Goal: Transaction & Acquisition: Purchase product/service

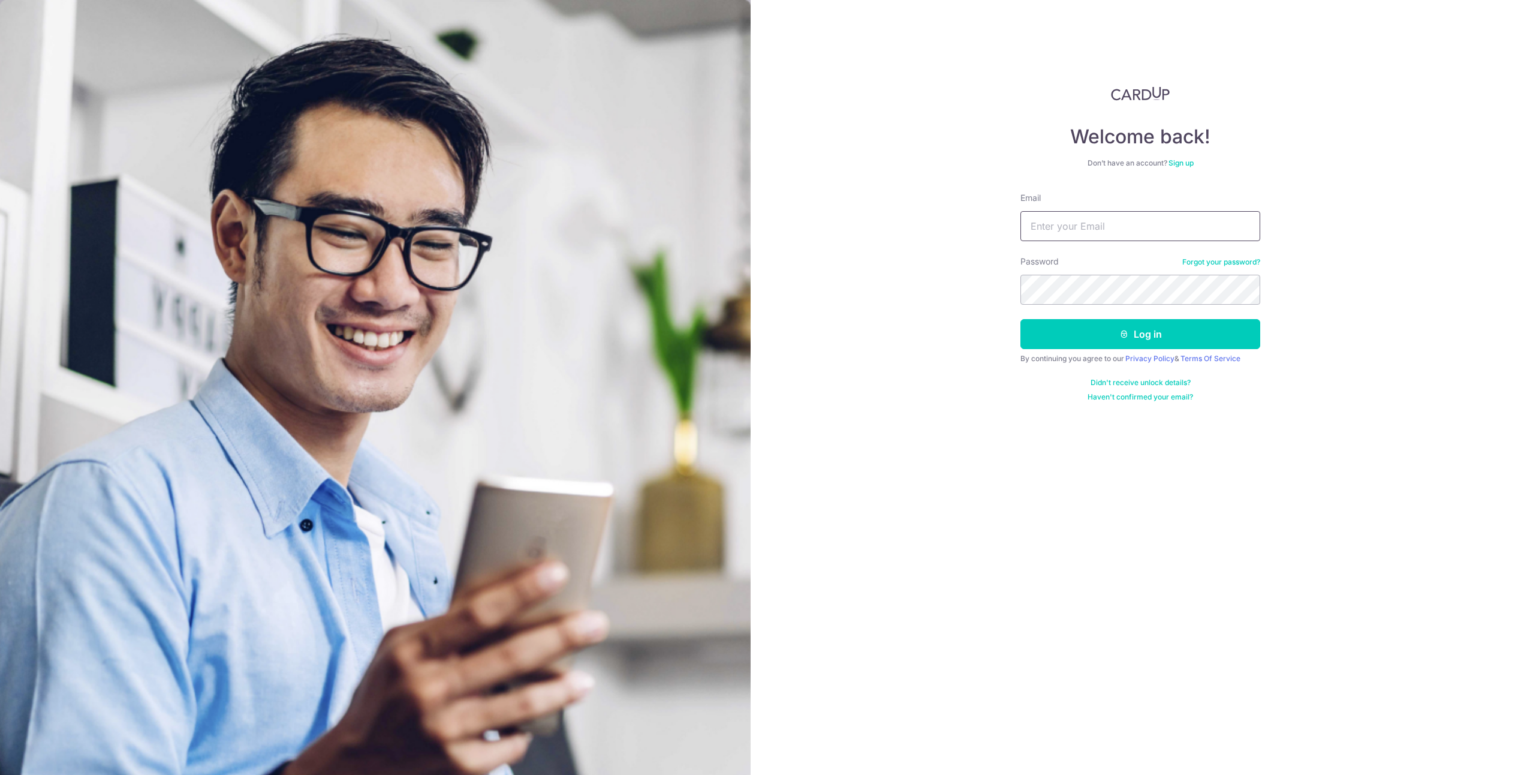
click at [1053, 222] on input "Email" at bounding box center [1140, 226] width 240 height 30
type input "winnielim77@yahoo.com"
click at [1128, 331] on icon "submit" at bounding box center [1124, 334] width 10 height 10
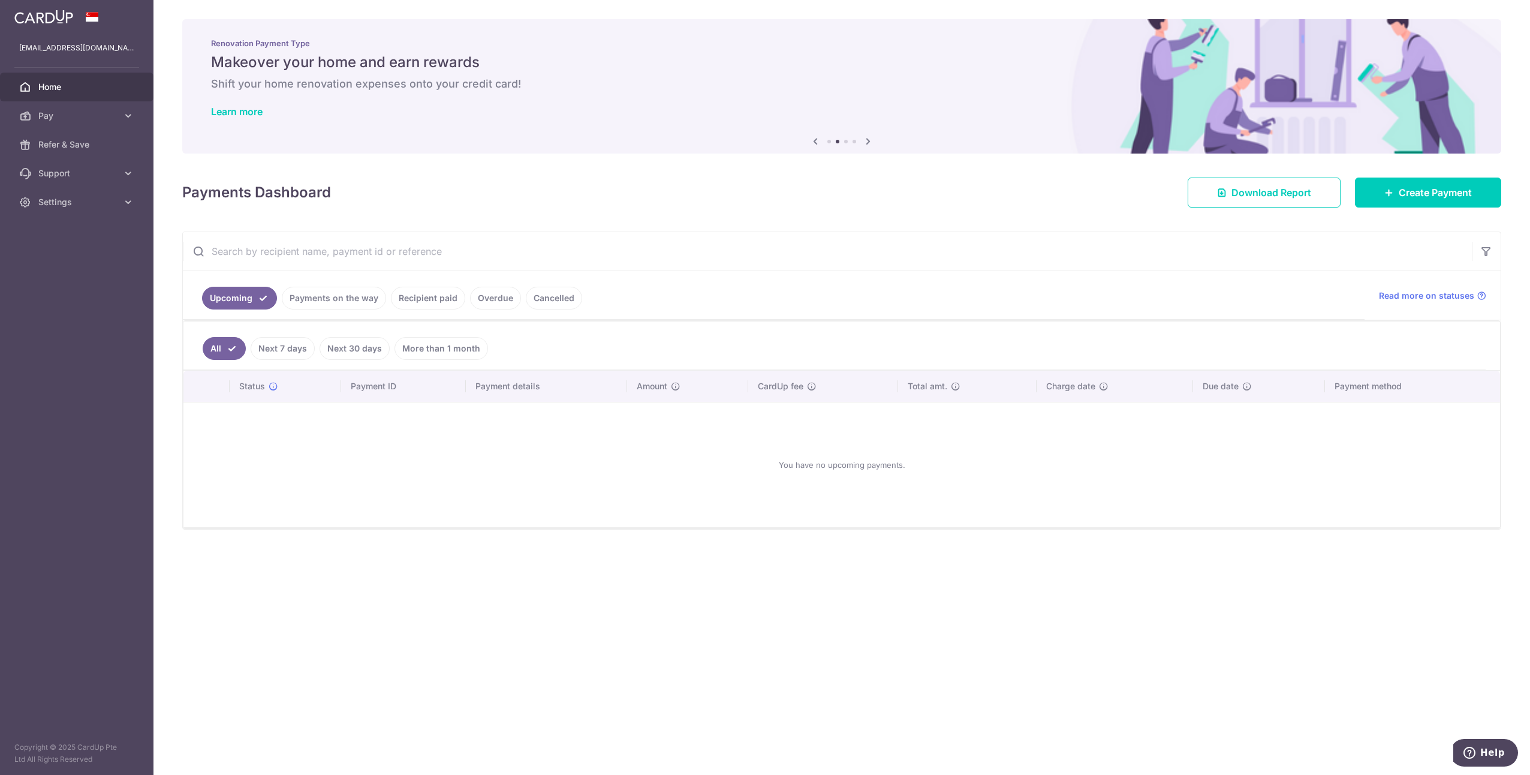
click at [355, 293] on link "Payments on the way" at bounding box center [334, 298] width 104 height 23
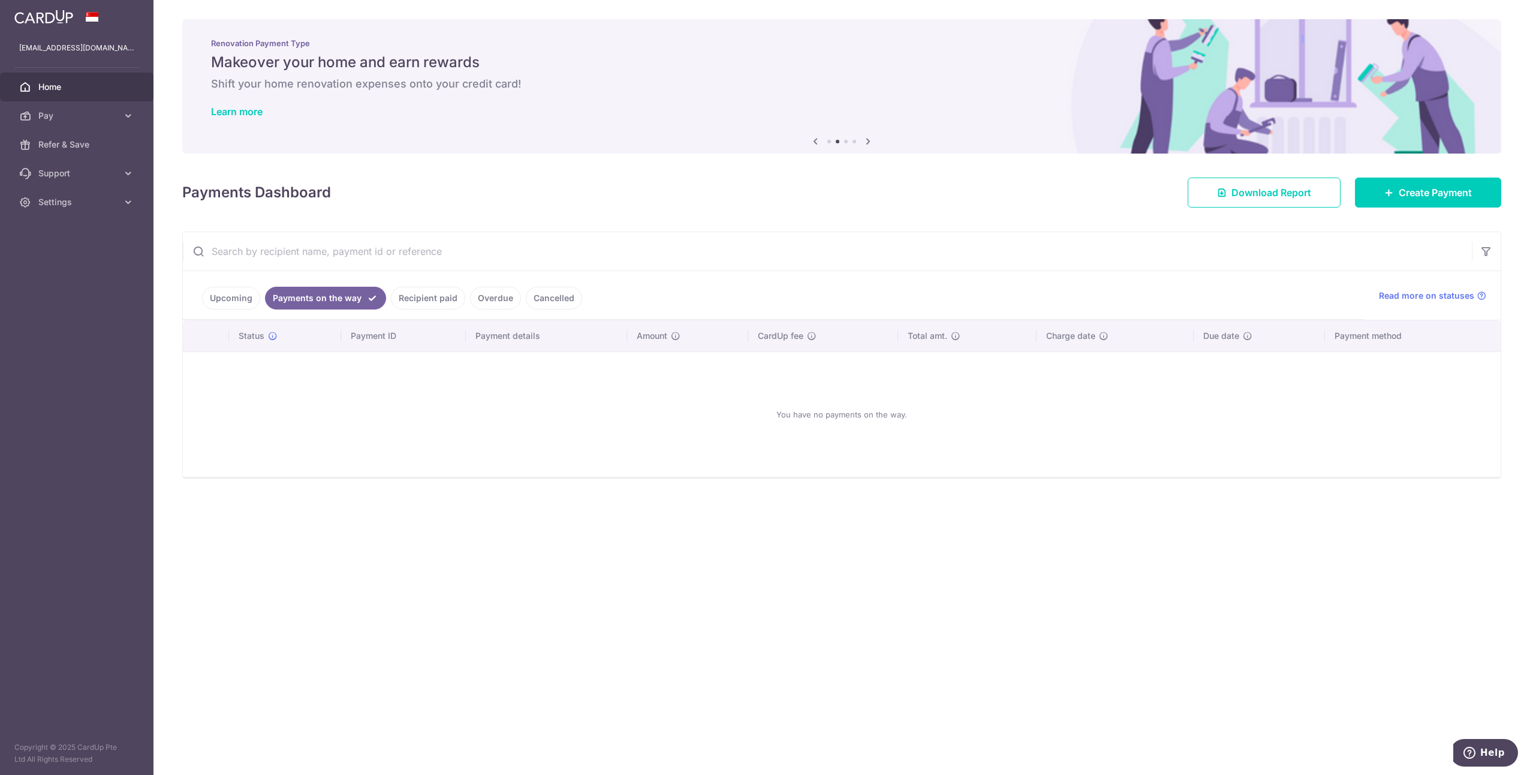
click at [436, 293] on link "Recipient paid" at bounding box center [428, 298] width 74 height 23
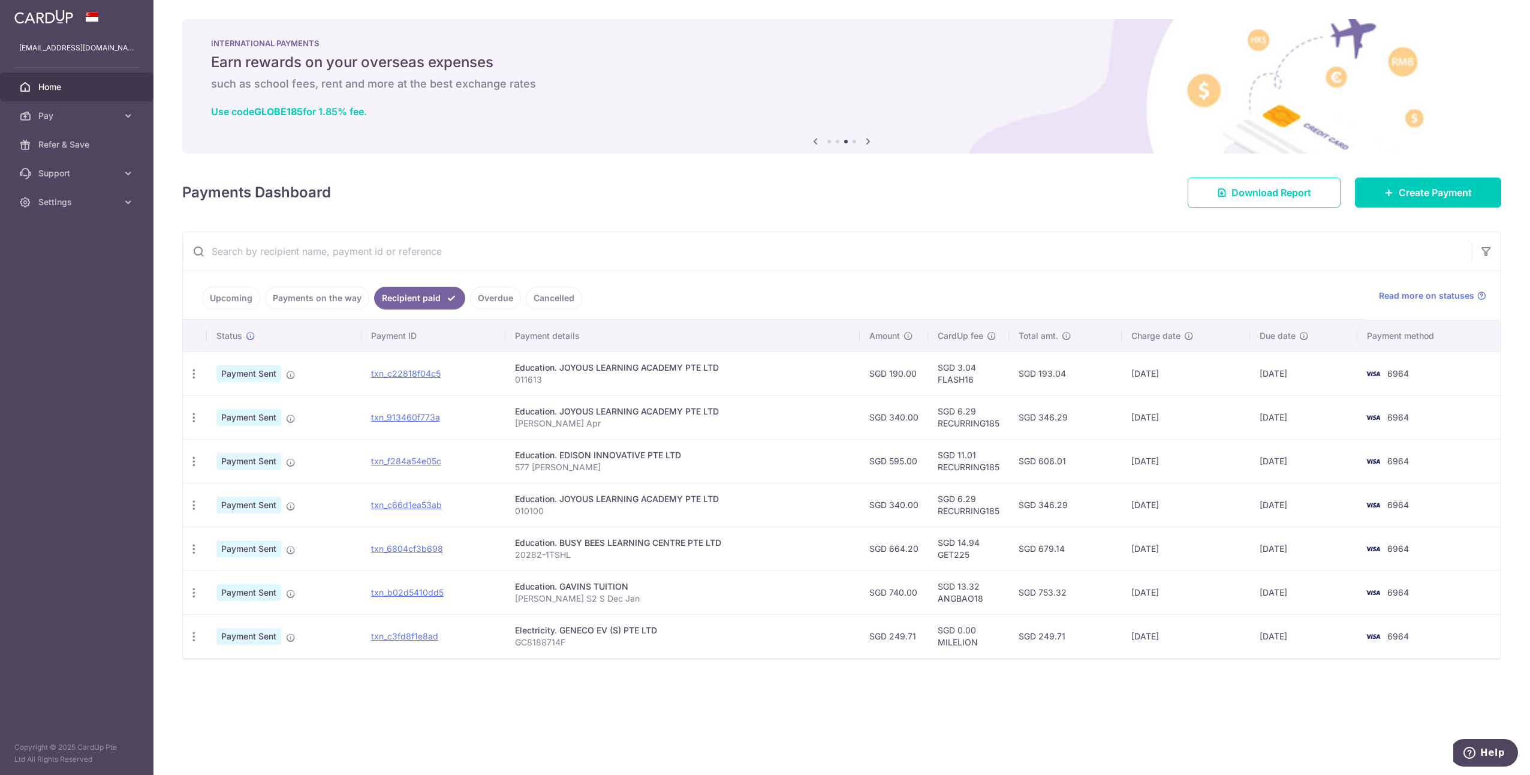
click at [501, 293] on link "Overdue" at bounding box center [495, 298] width 51 height 23
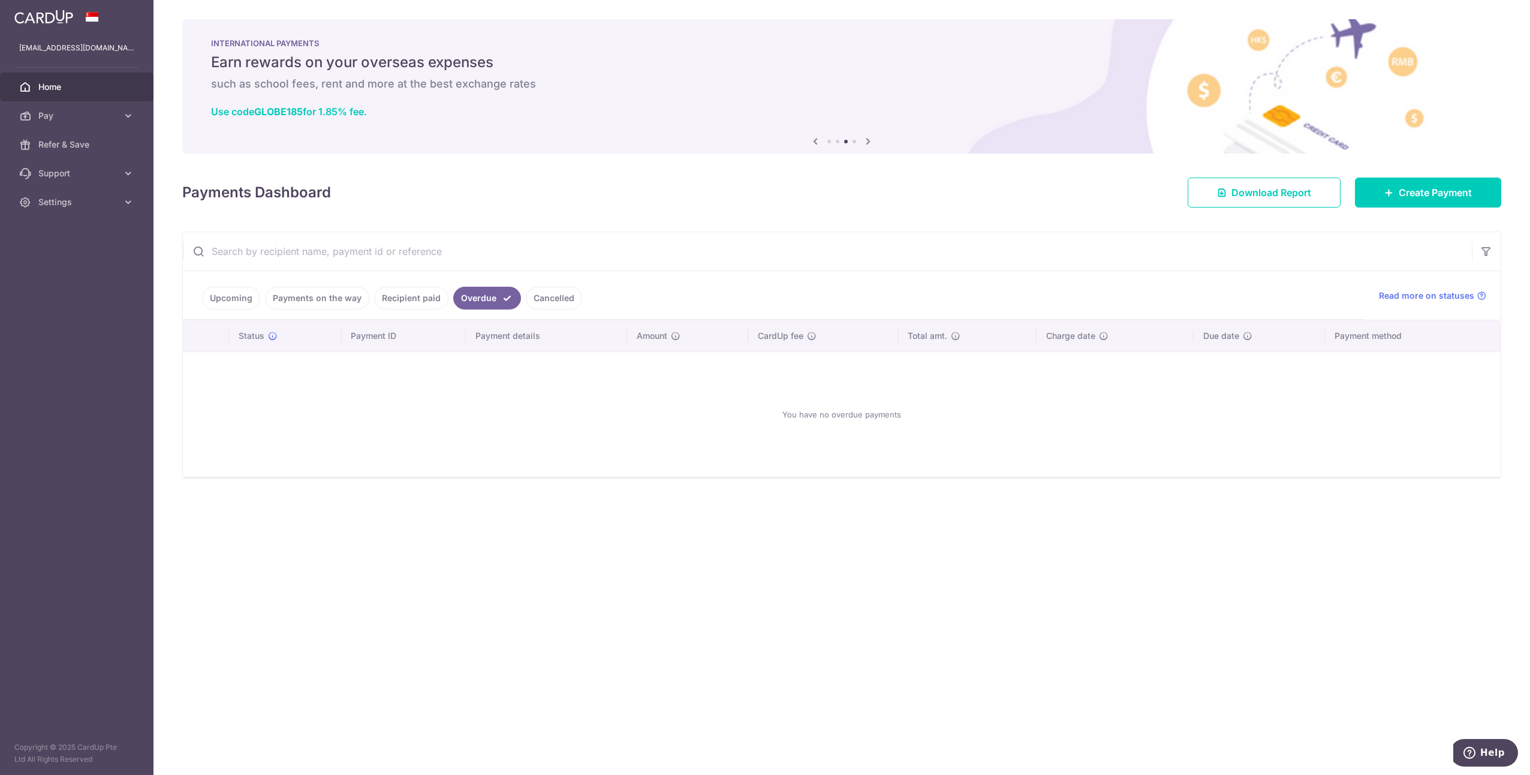
click at [546, 293] on link "Cancelled" at bounding box center [554, 298] width 56 height 23
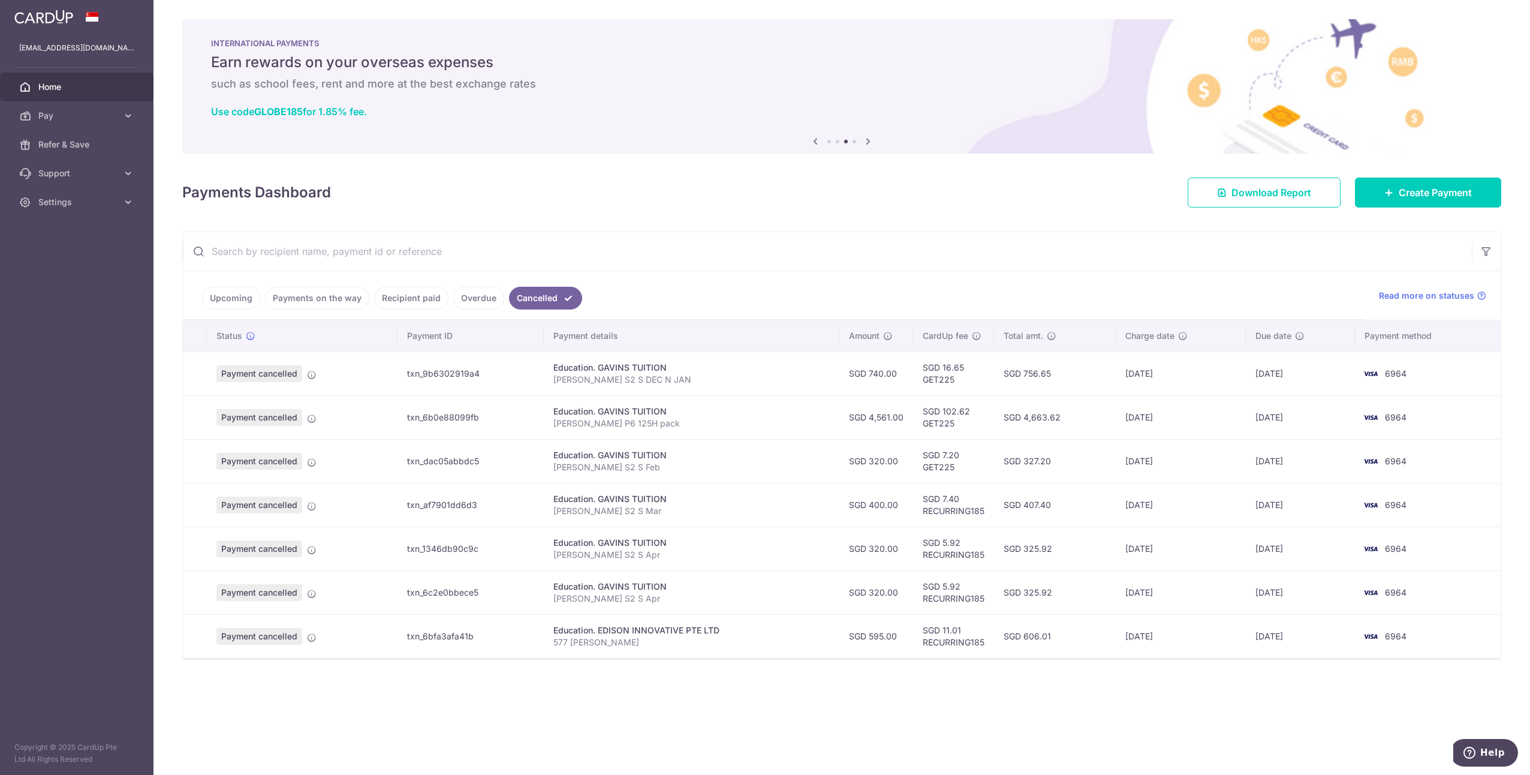
click at [243, 296] on link "Upcoming" at bounding box center [231, 298] width 58 height 23
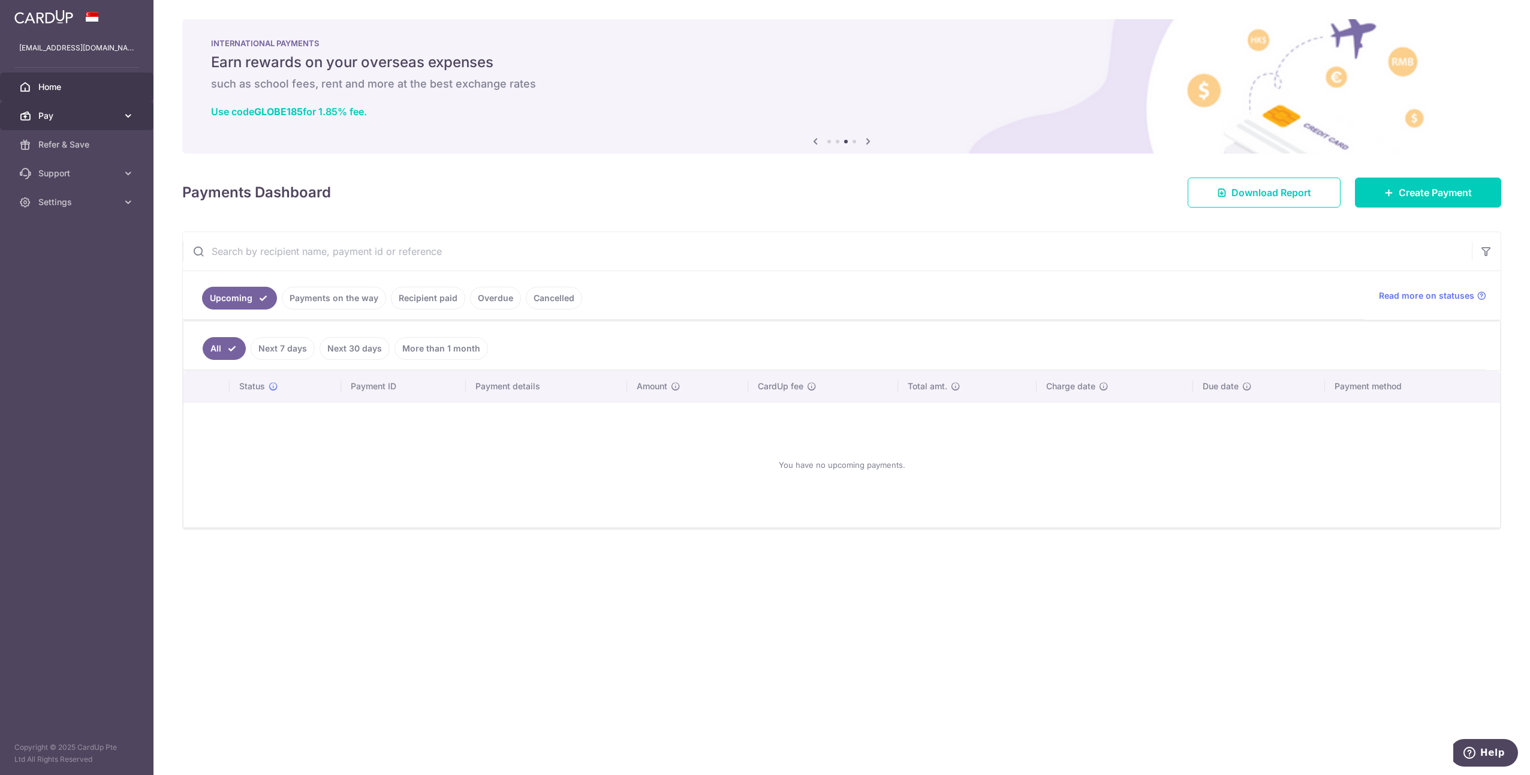
click at [113, 111] on span "Pay" at bounding box center [77, 116] width 79 height 12
click at [73, 170] on span "Recipients" at bounding box center [77, 173] width 79 height 12
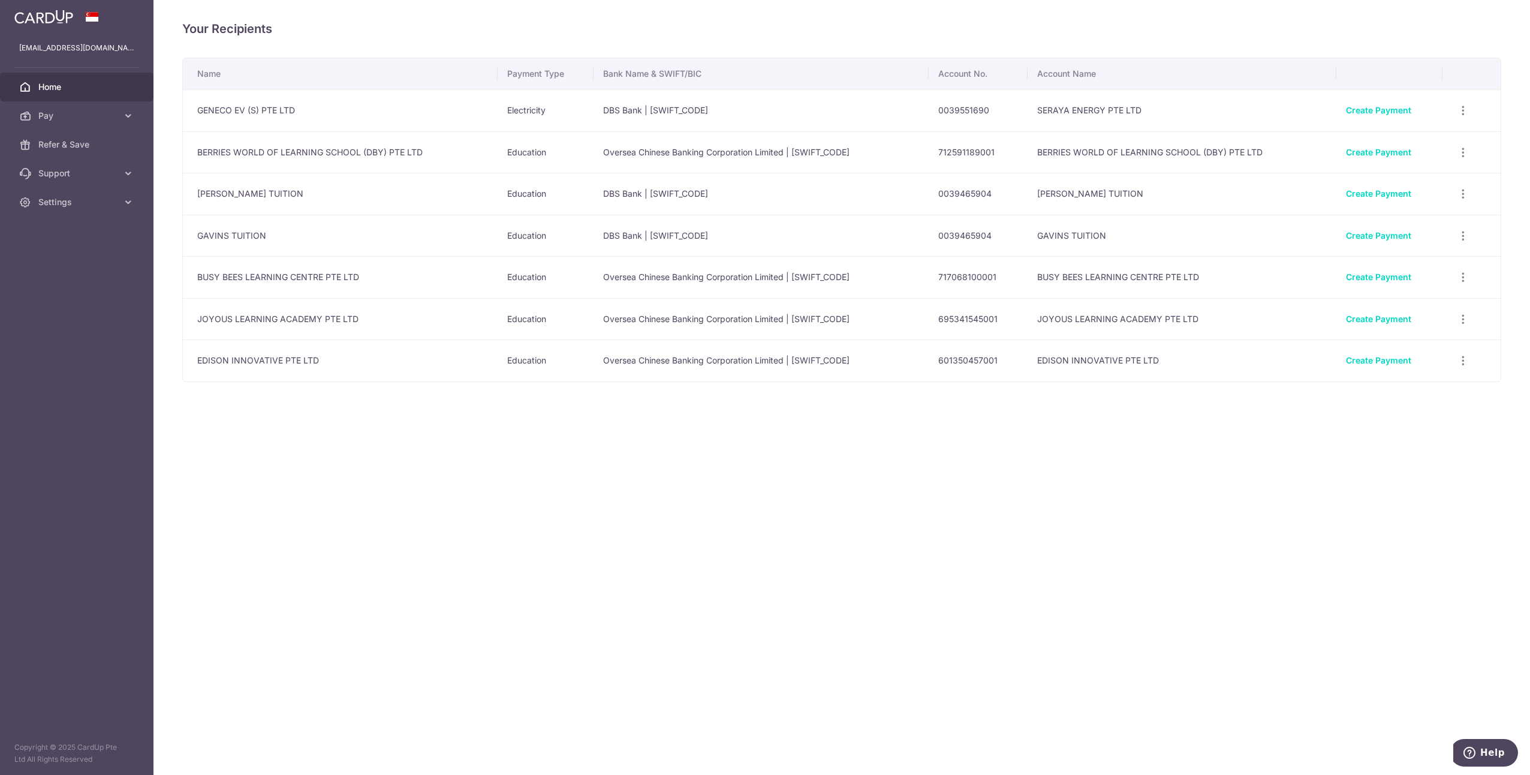
click at [55, 86] on span "Home" at bounding box center [77, 87] width 79 height 12
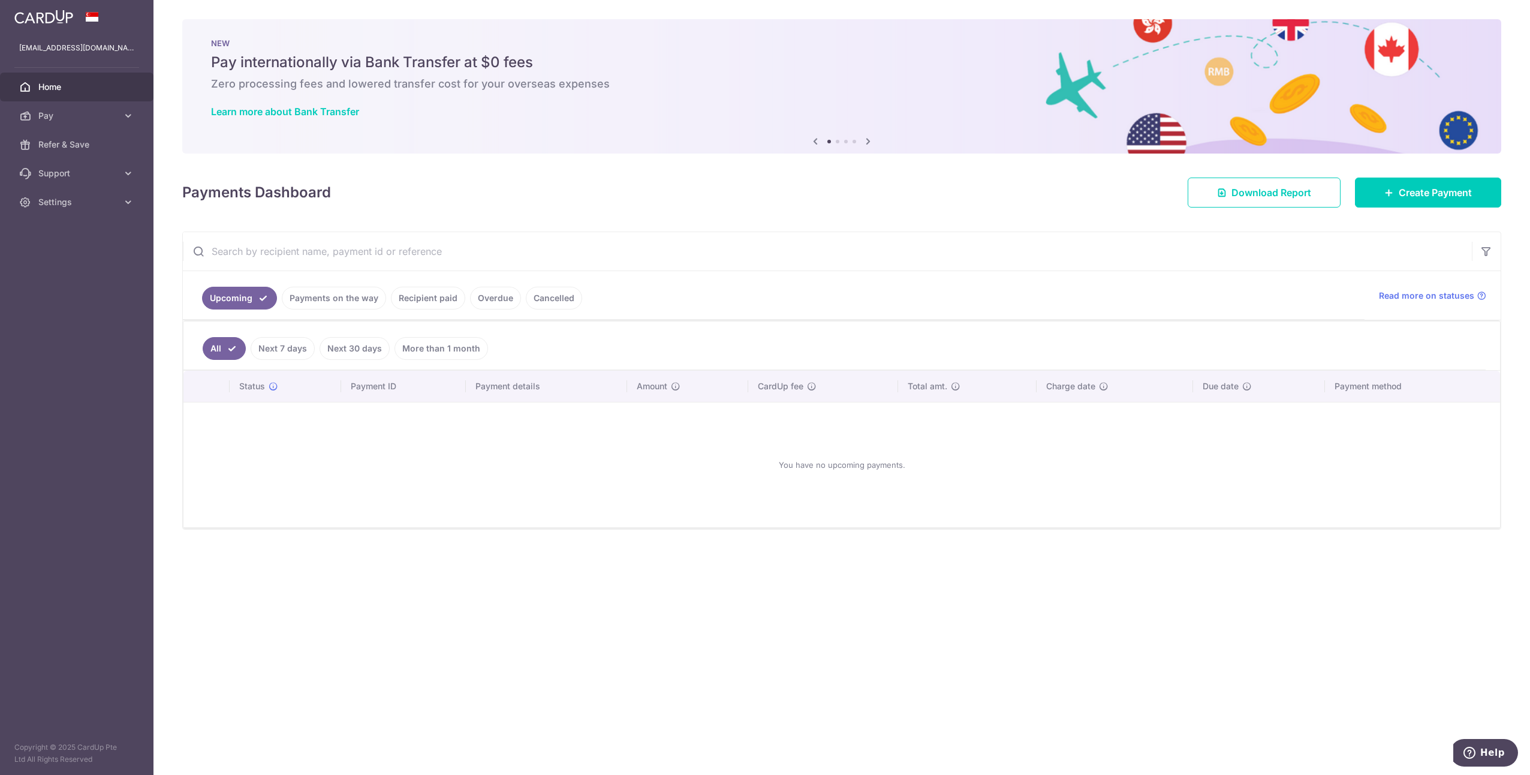
click at [415, 294] on link "Recipient paid" at bounding box center [428, 298] width 74 height 23
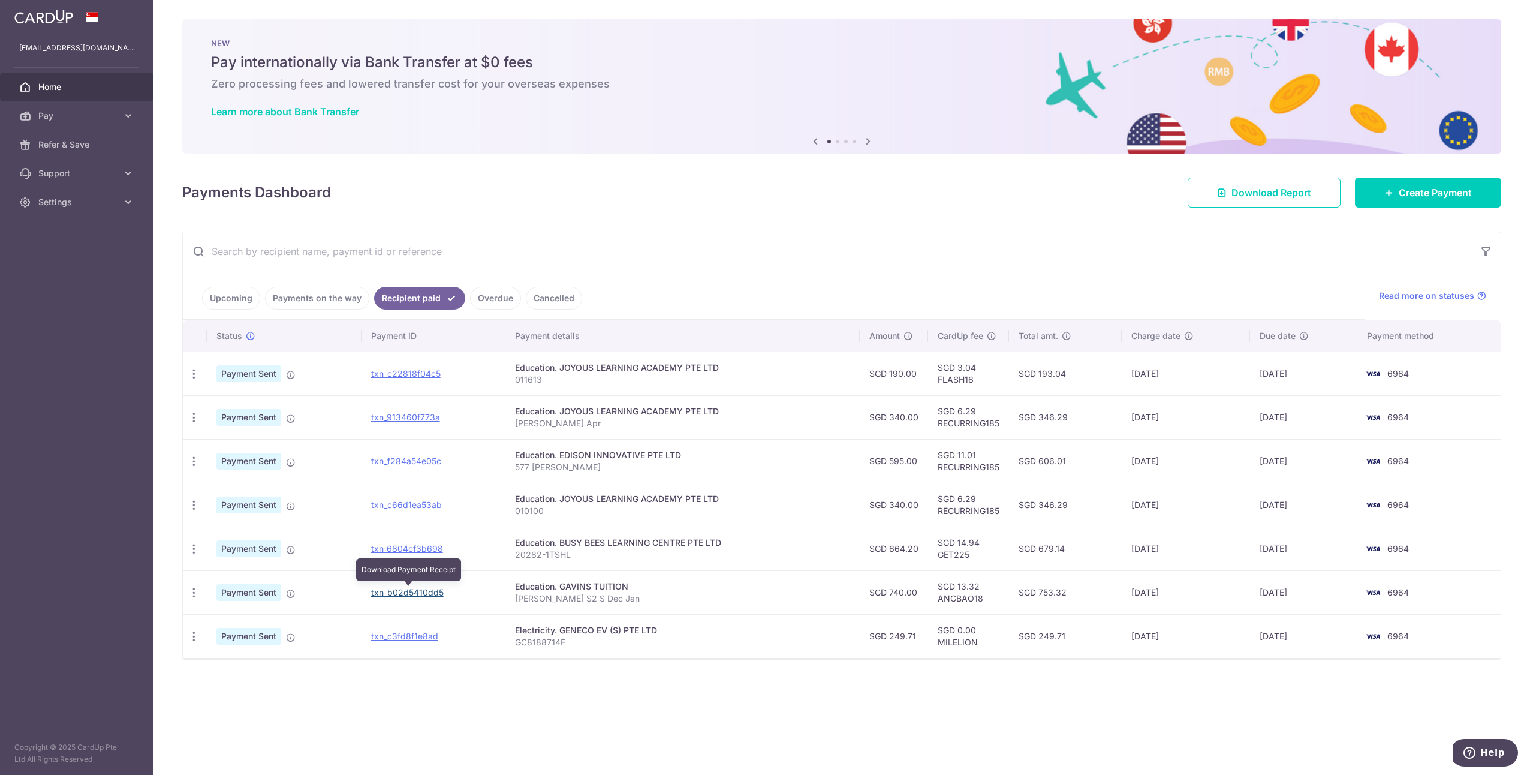
click at [412, 591] on link "txn_b02d5410dd5" at bounding box center [407, 592] width 73 height 10
click at [547, 300] on link "Cancelled" at bounding box center [554, 298] width 56 height 23
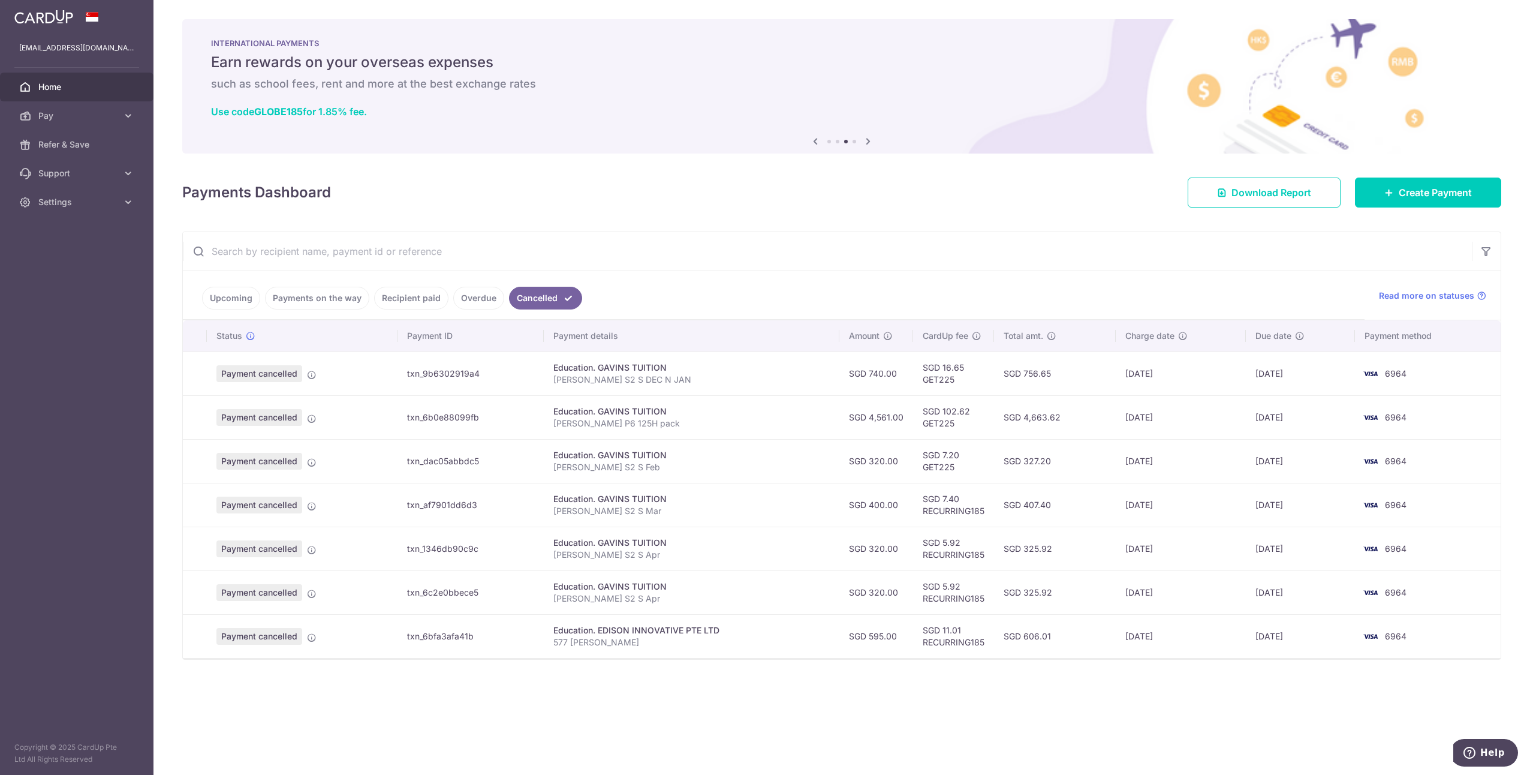
click at [400, 297] on link "Recipient paid" at bounding box center [411, 298] width 74 height 23
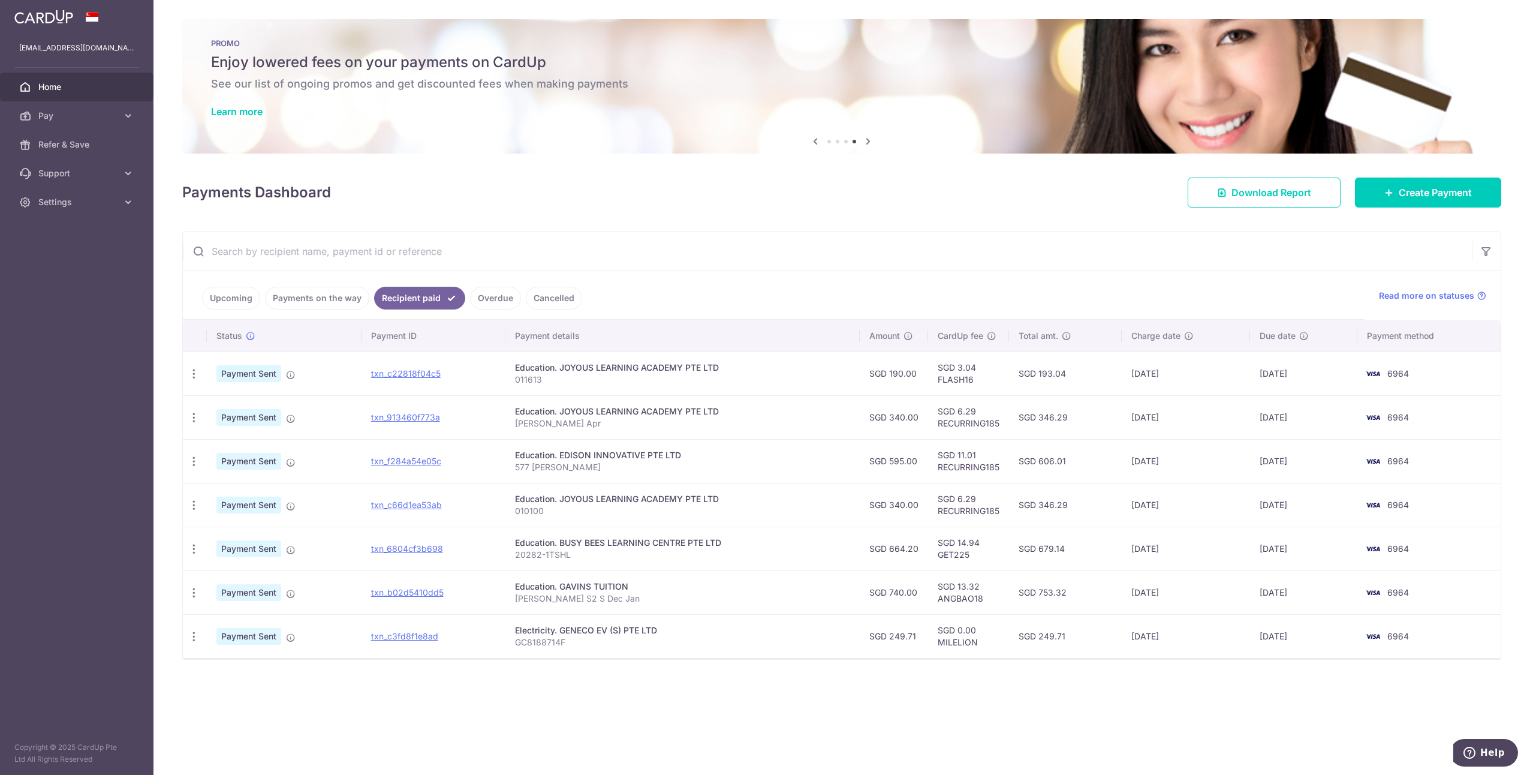
click at [546, 291] on link "Cancelled" at bounding box center [554, 298] width 56 height 23
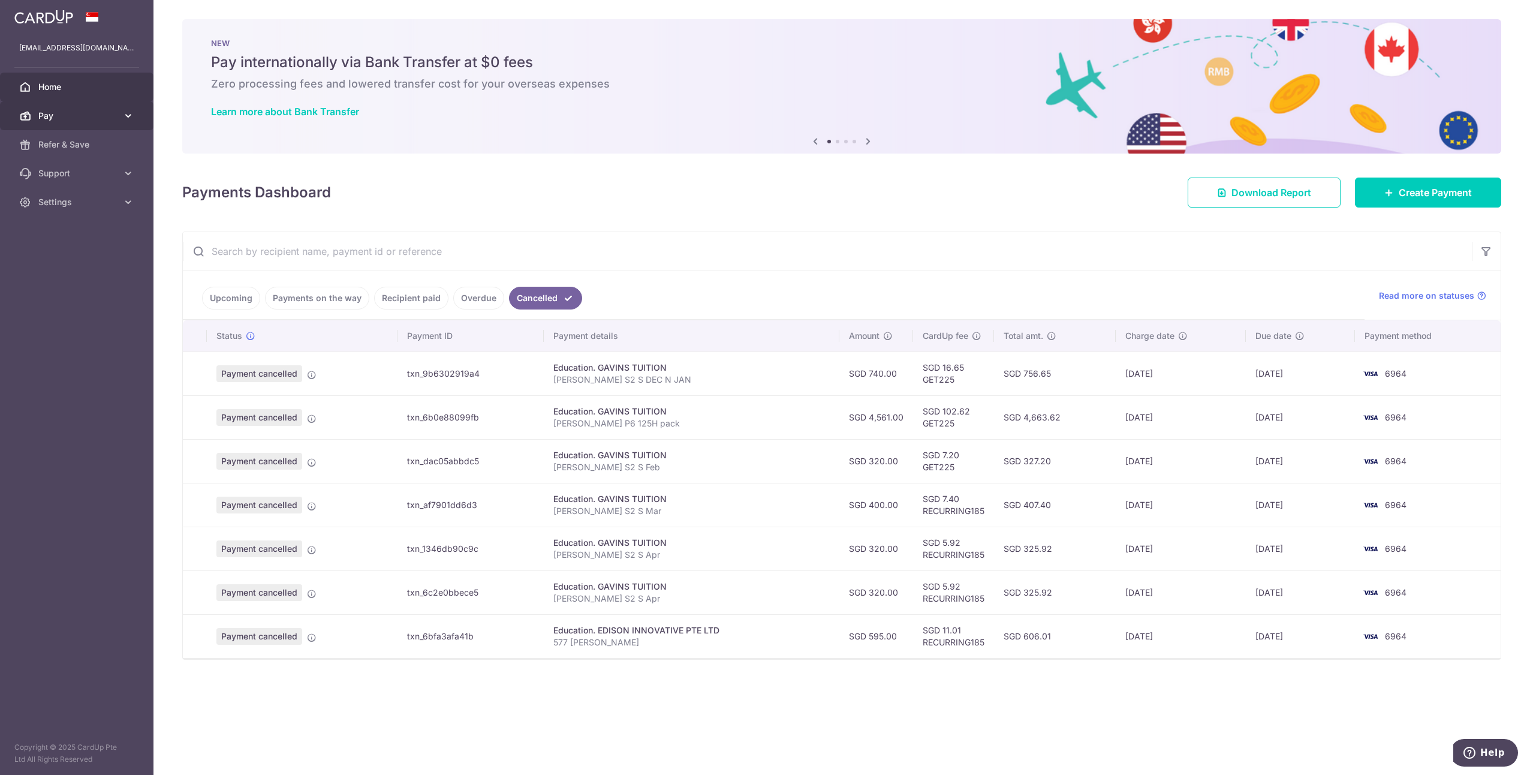
click at [72, 108] on link "Pay" at bounding box center [76, 115] width 153 height 29
click at [68, 141] on span "Payments" at bounding box center [77, 144] width 79 height 12
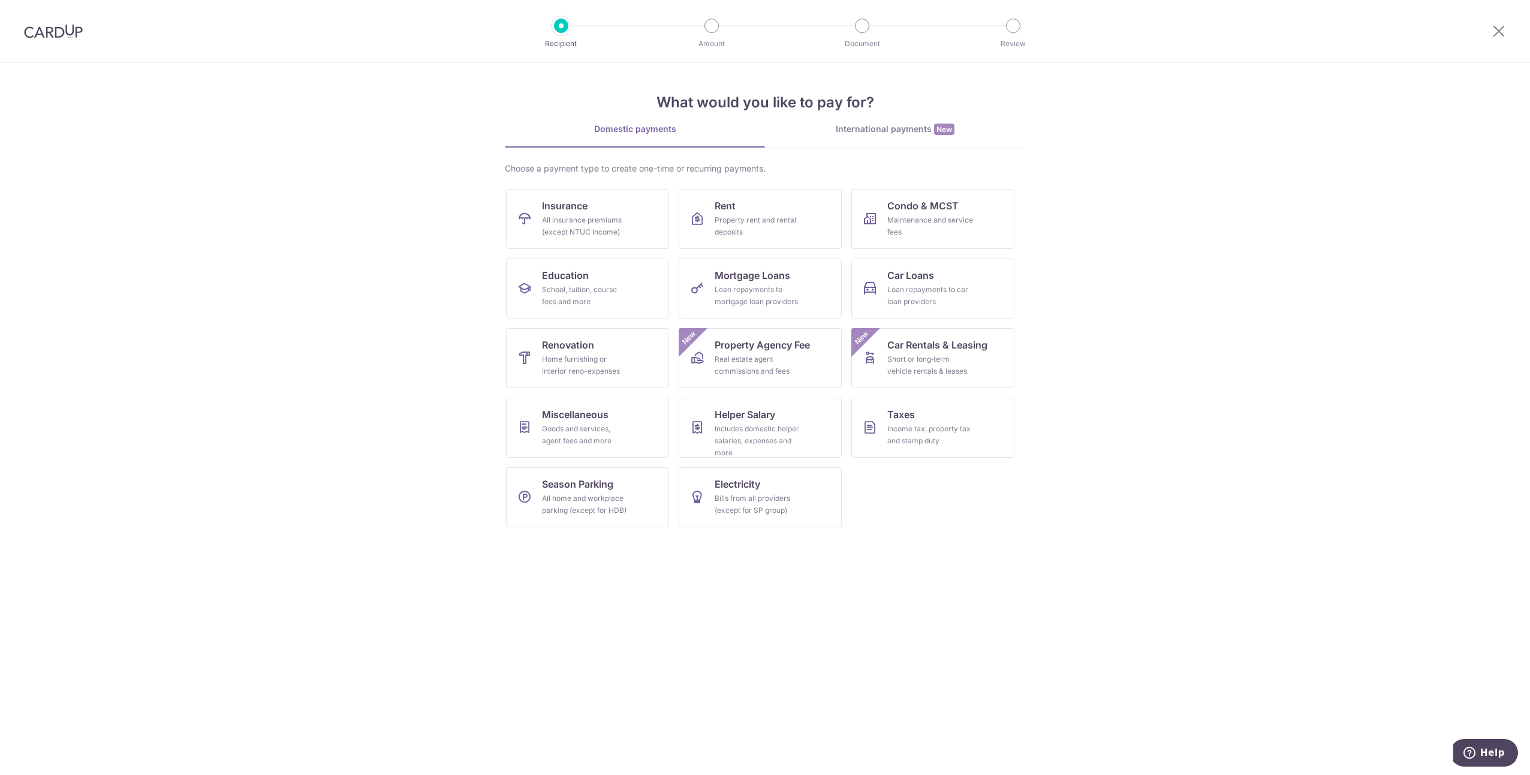
click at [504, 280] on section "What would you like to pay for? Domestic payments International payments New Ch…" at bounding box center [765, 419] width 1530 height 712
click at [574, 282] on span "Education" at bounding box center [565, 275] width 47 height 14
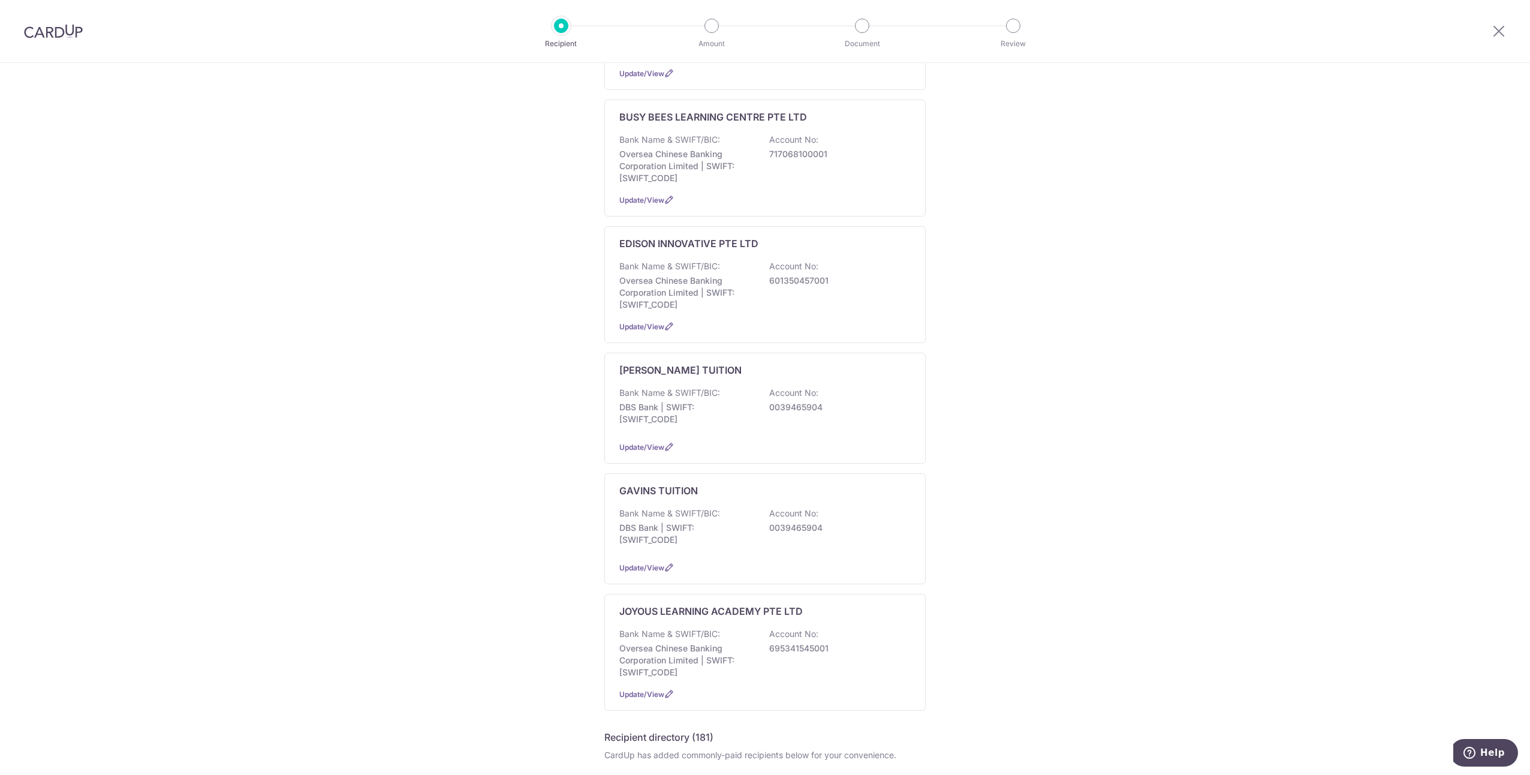
scroll to position [240, 0]
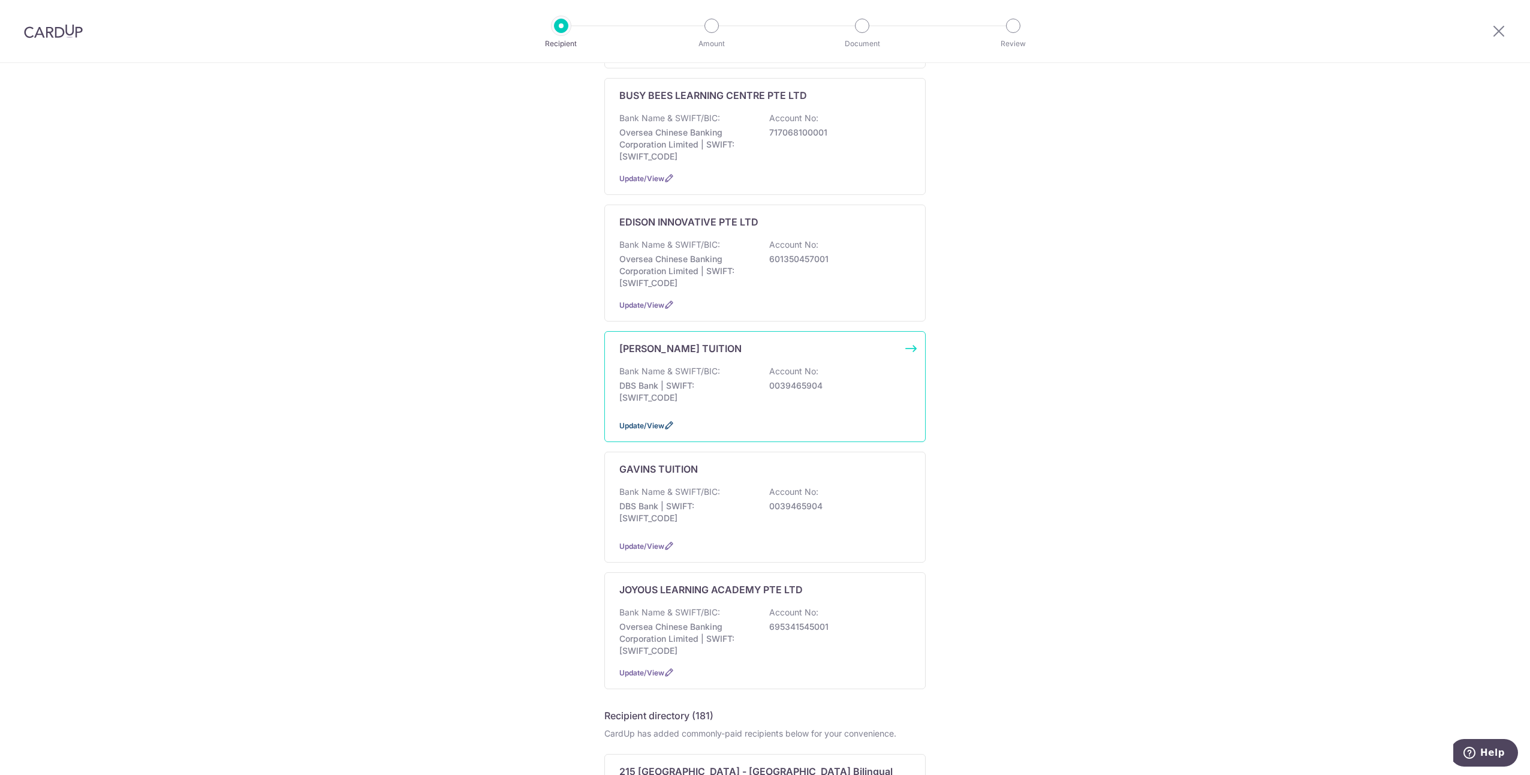
click at [655, 427] on span "Update/View" at bounding box center [641, 425] width 45 height 9
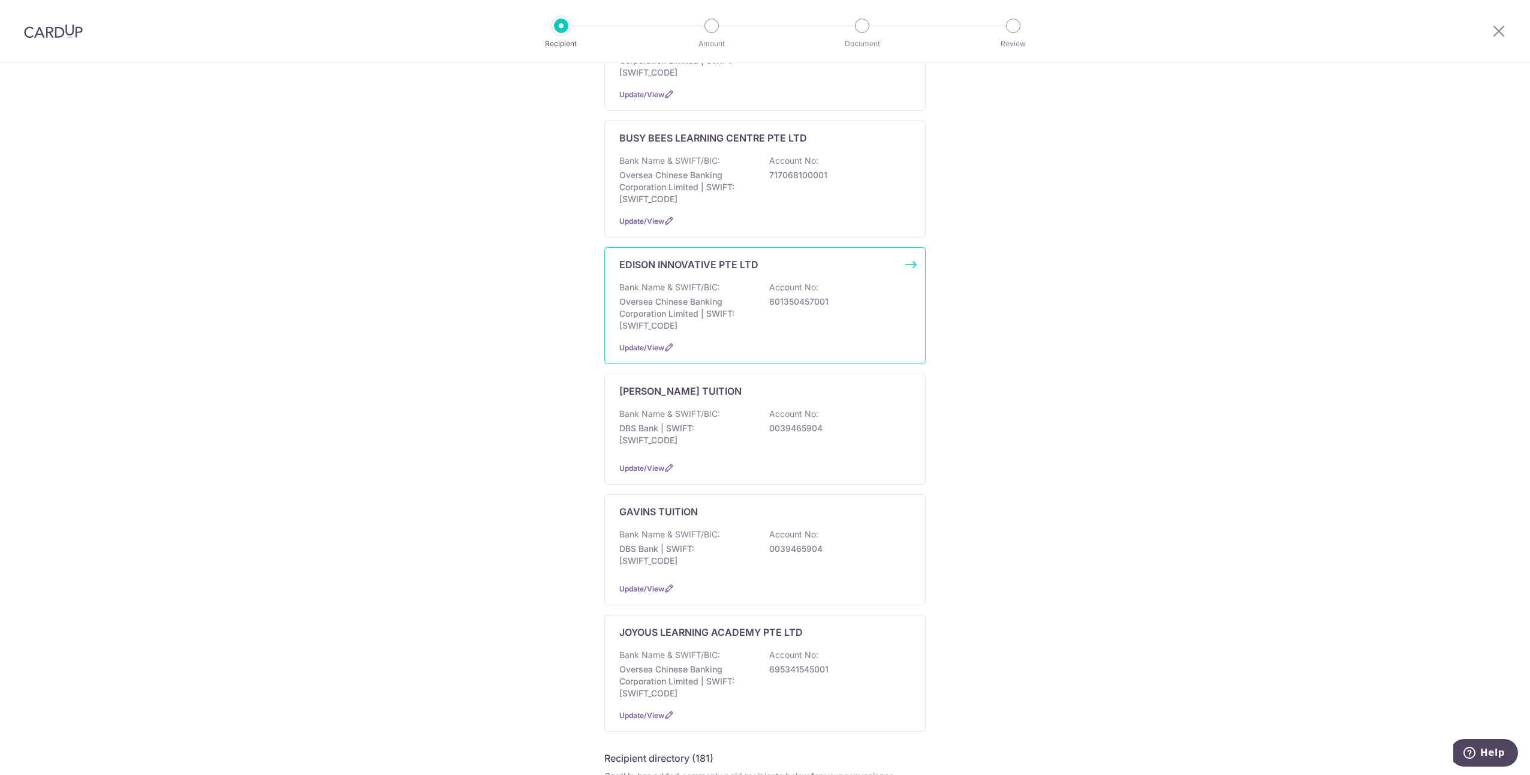
scroll to position [300, 0]
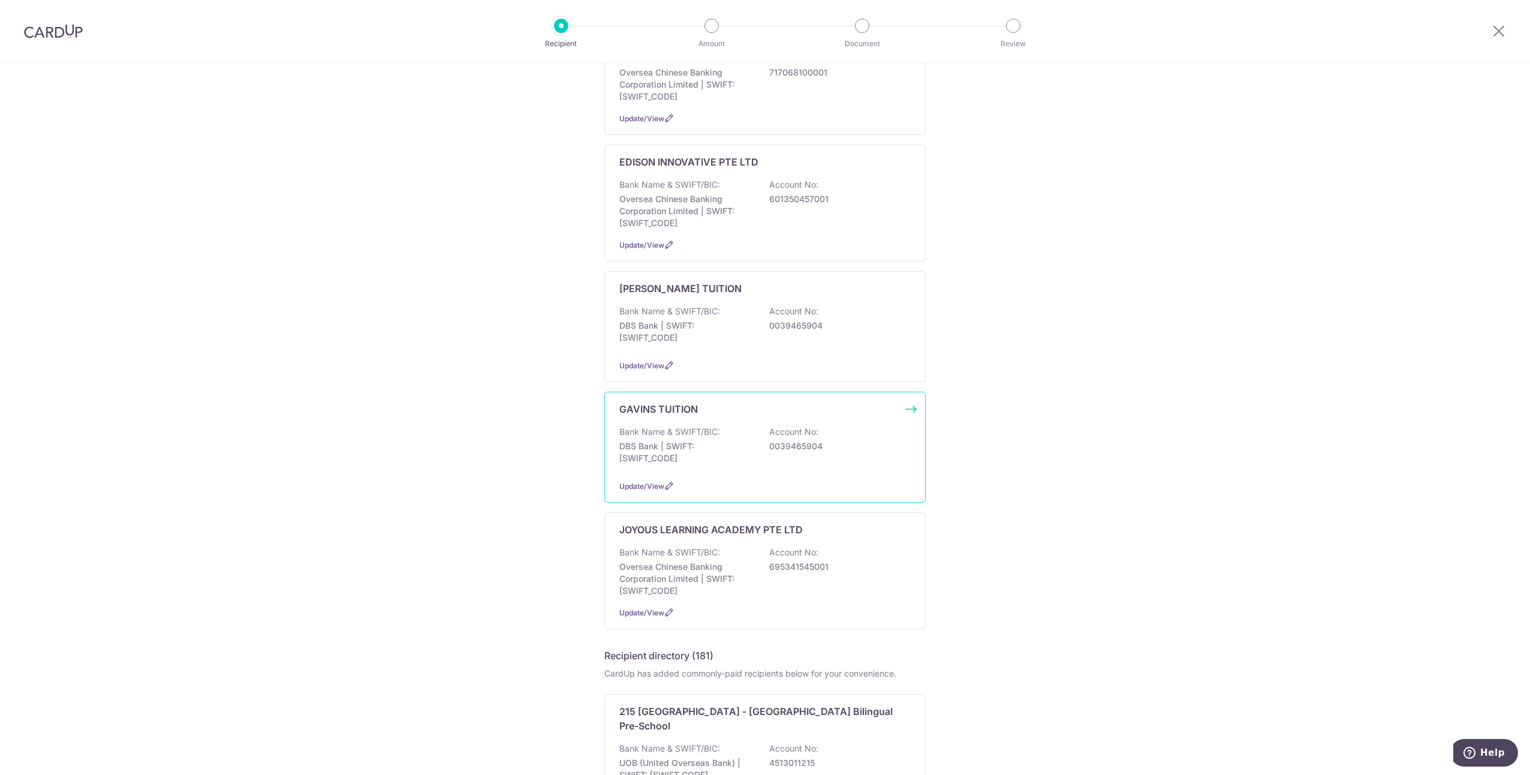
click at [795, 450] on p "0039465904" at bounding box center [836, 446] width 134 height 12
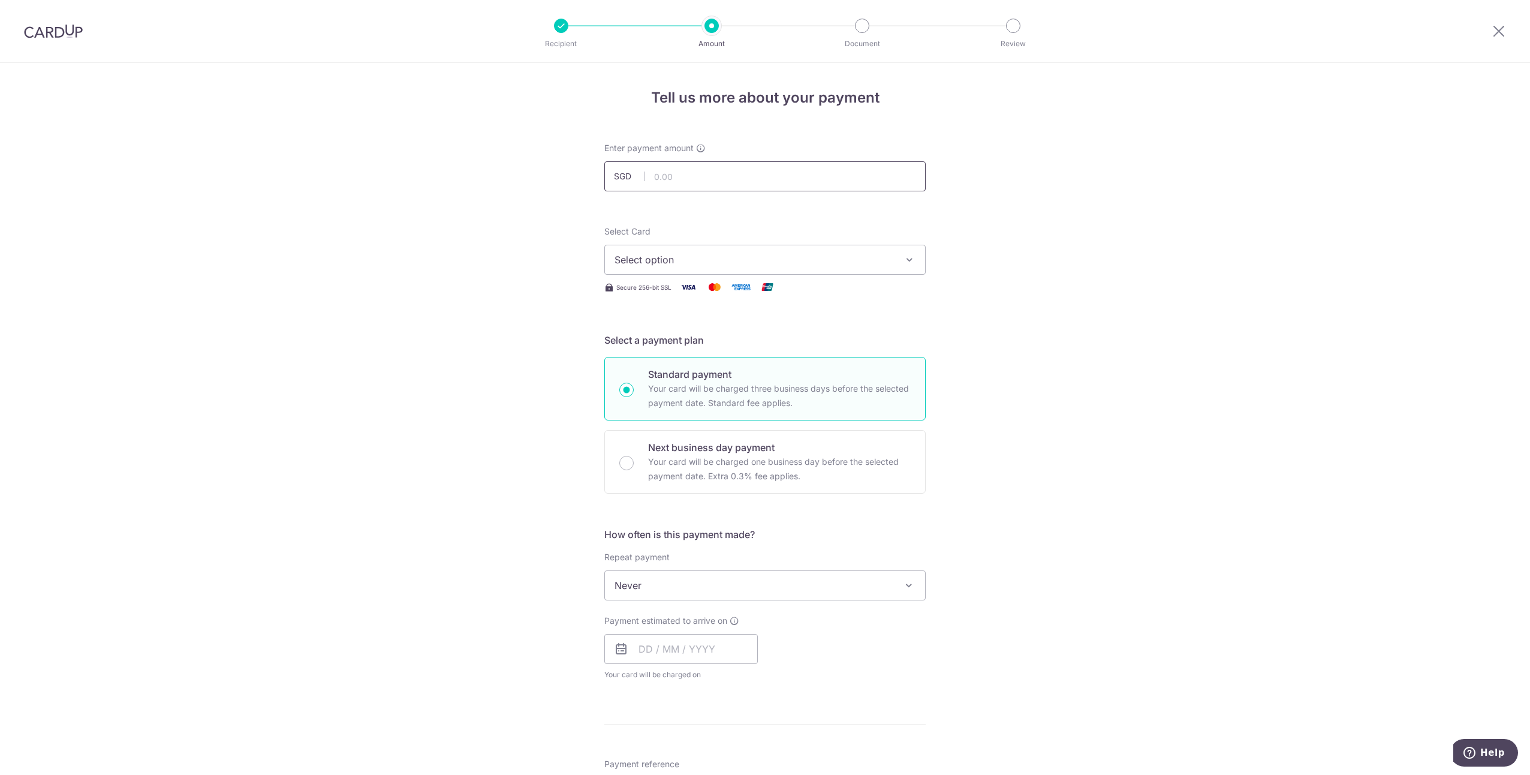
click at [697, 174] on input "text" at bounding box center [764, 176] width 321 height 30
type input "1,600.00"
click at [782, 268] on button "Select option" at bounding box center [764, 260] width 321 height 30
click at [722, 334] on link "**** 6964" at bounding box center [765, 345] width 320 height 29
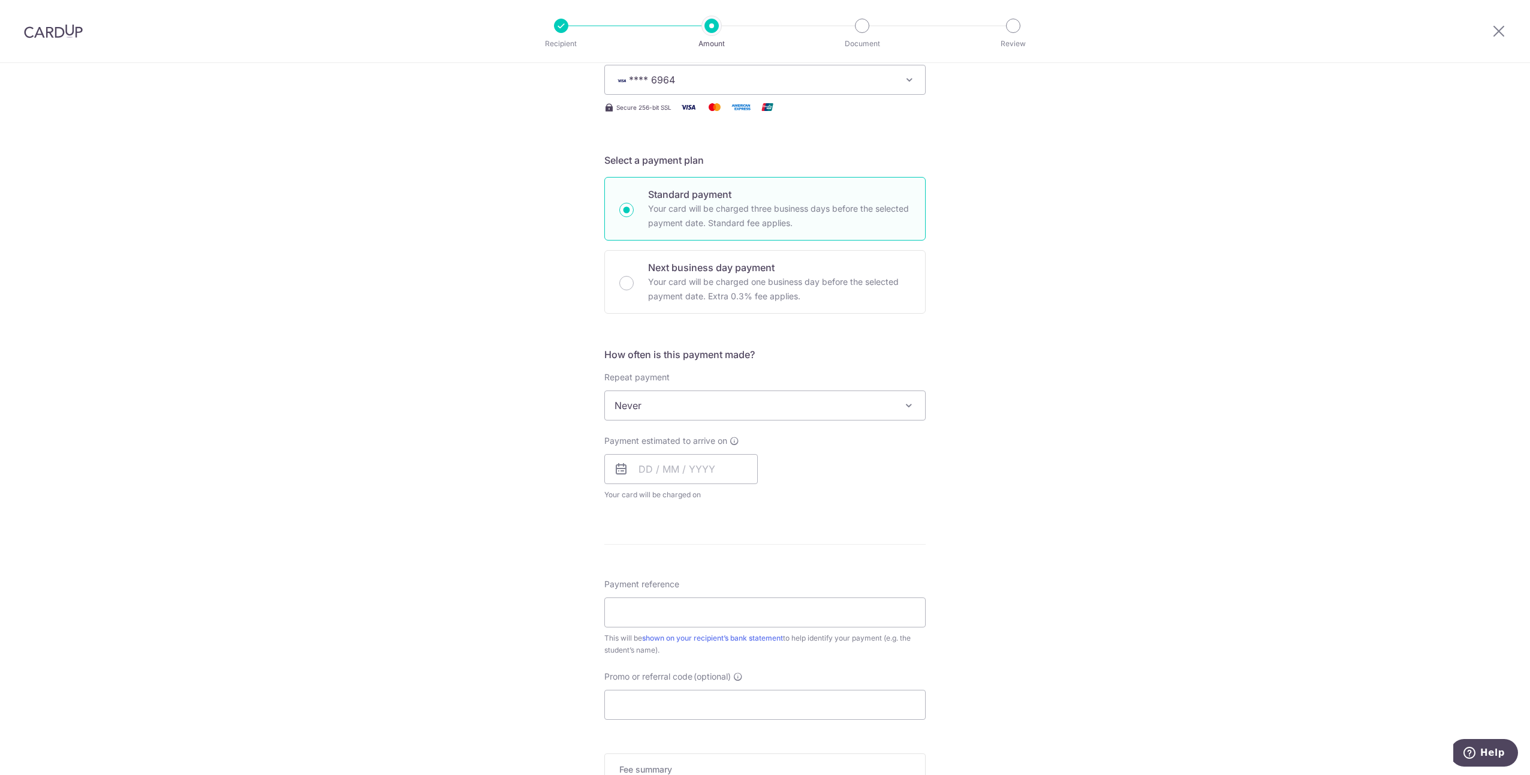
scroll to position [373, 0]
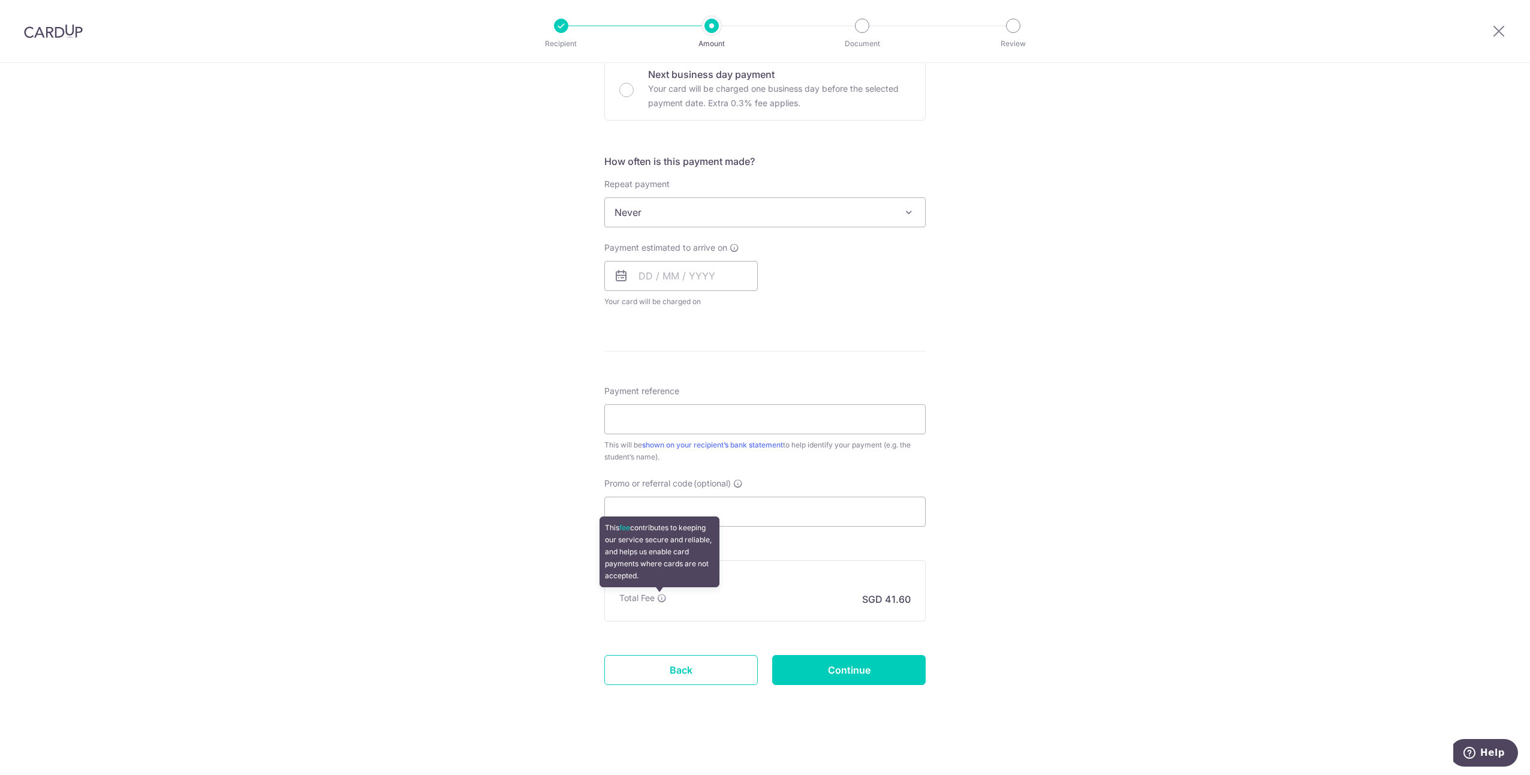
click at [657, 595] on icon at bounding box center [662, 598] width 10 height 10
click at [1174, 339] on div "Tell us more about your payment Enter payment amount SGD 1,600.00 1600.00 Selec…" at bounding box center [765, 232] width 1530 height 1084
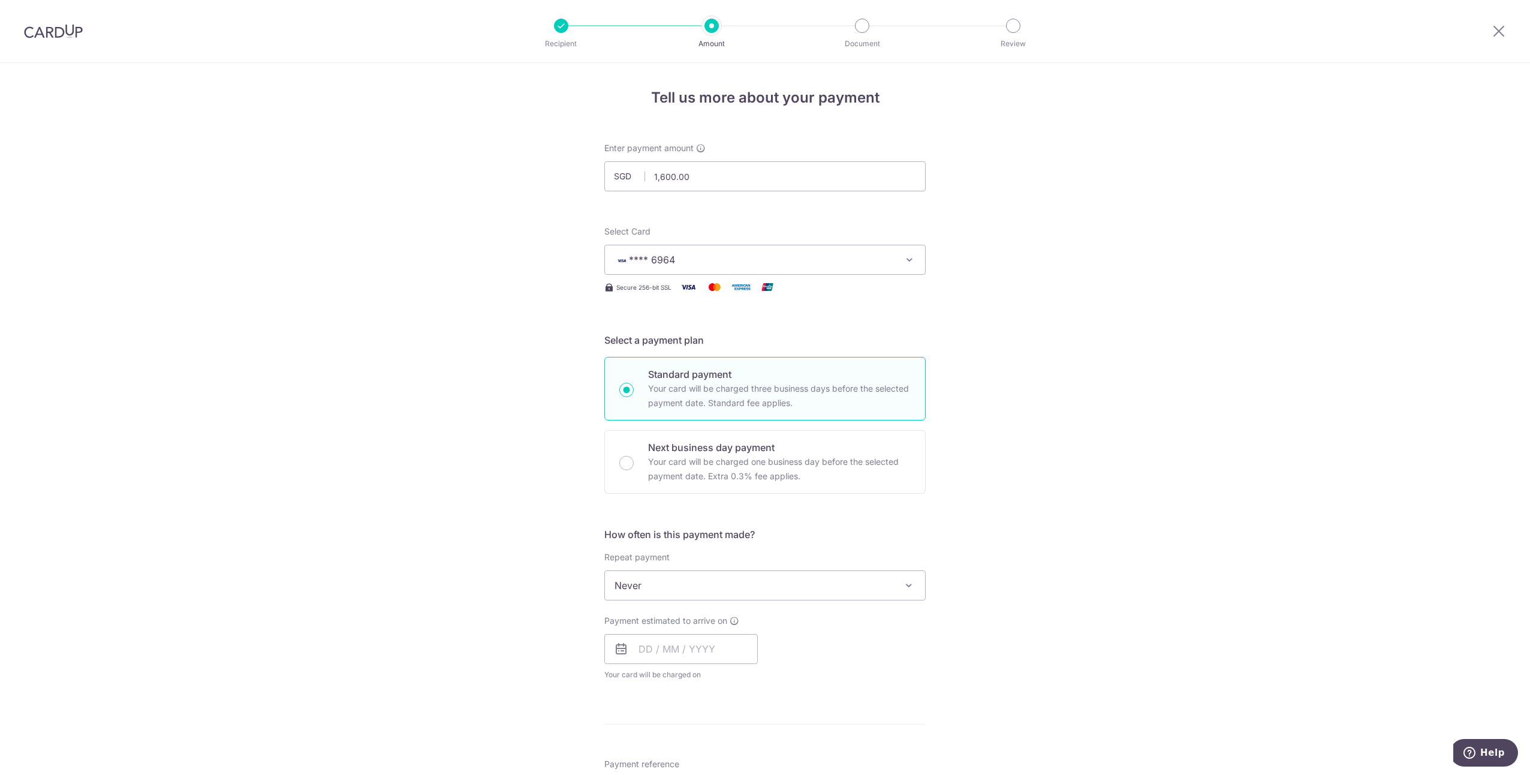
scroll to position [180, 0]
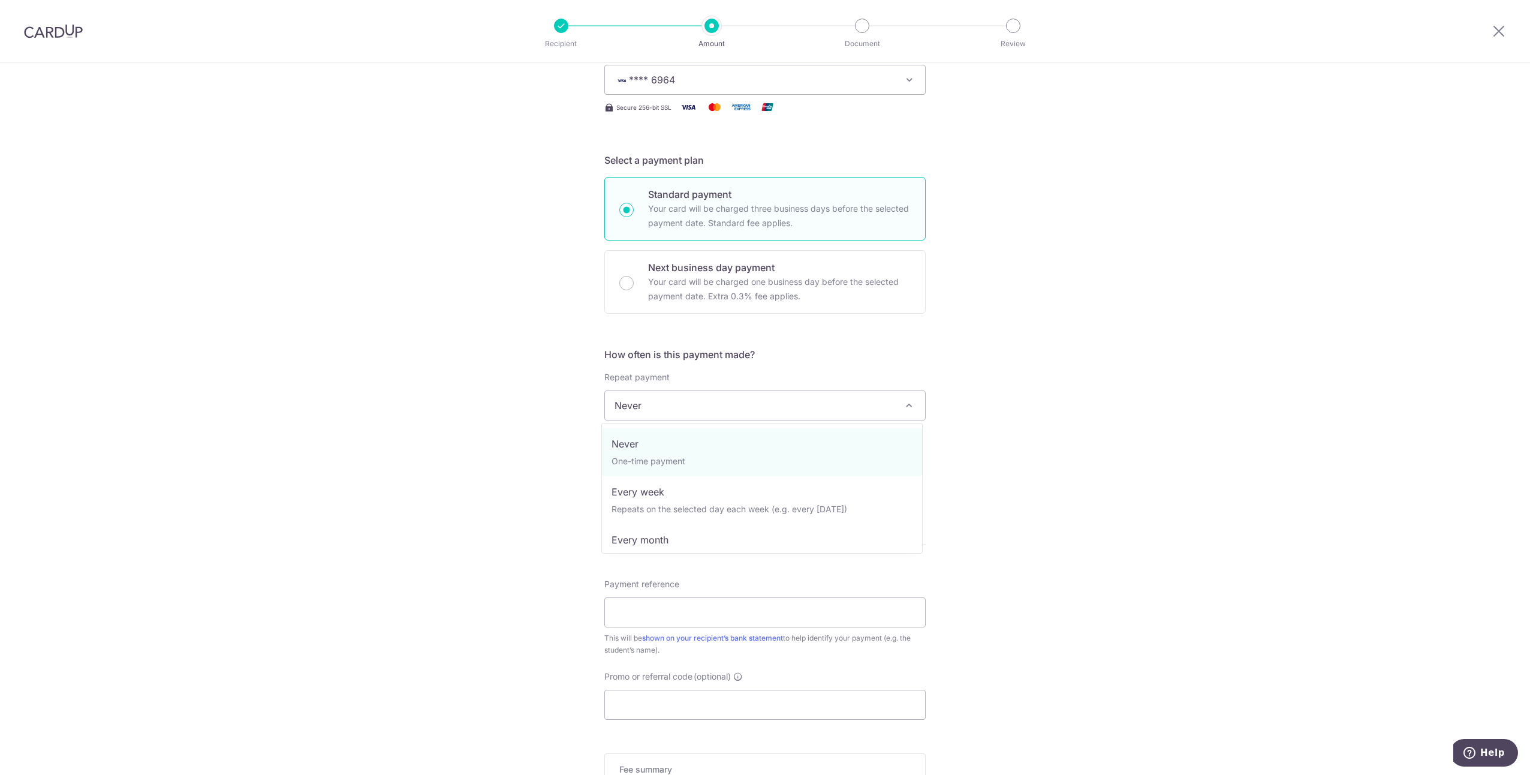
click at [875, 404] on span "Never" at bounding box center [765, 405] width 320 height 29
click at [666, 467] on input "text" at bounding box center [680, 469] width 153 height 30
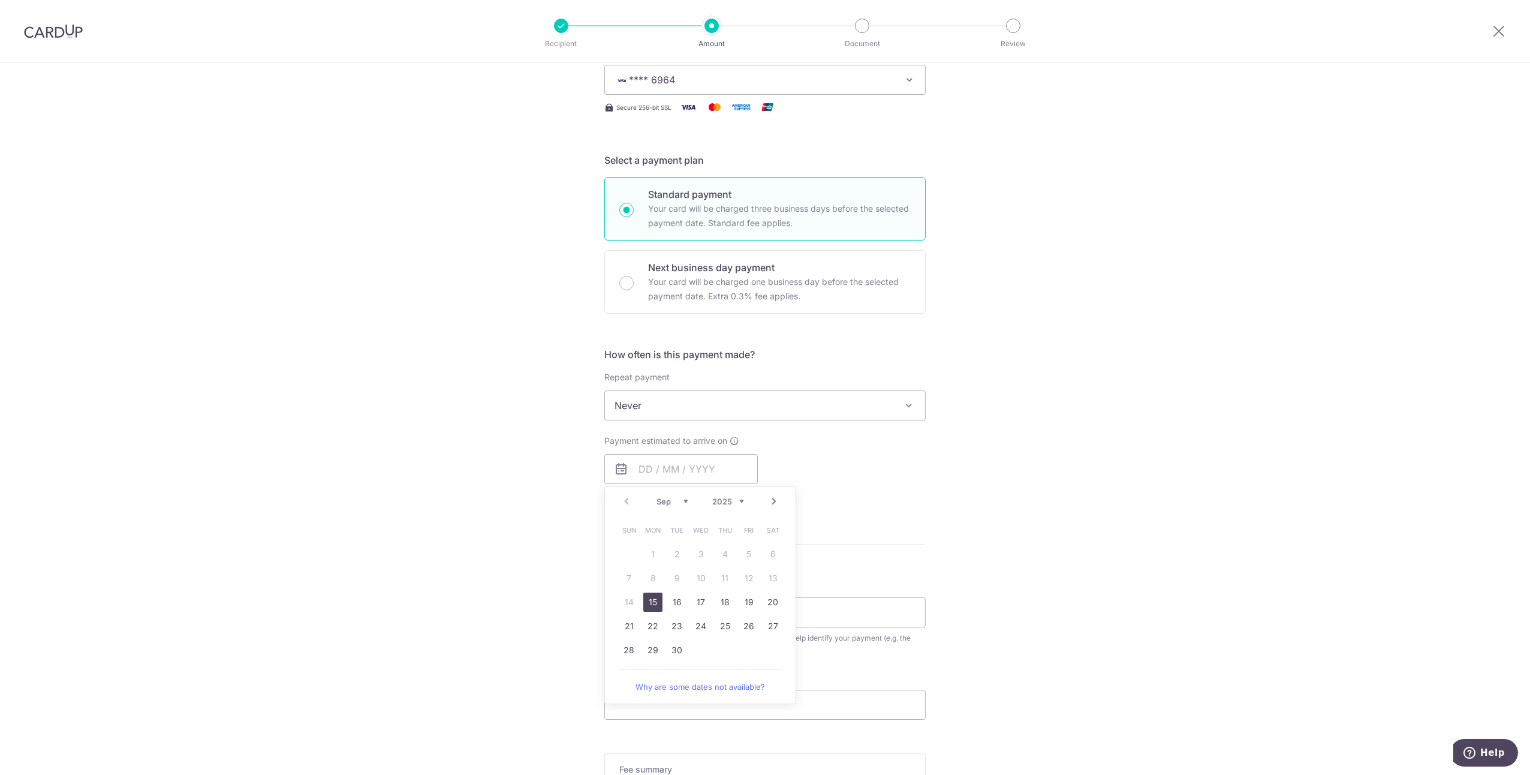
click at [648, 598] on link "15" at bounding box center [652, 601] width 19 height 19
type input "15/09/2025"
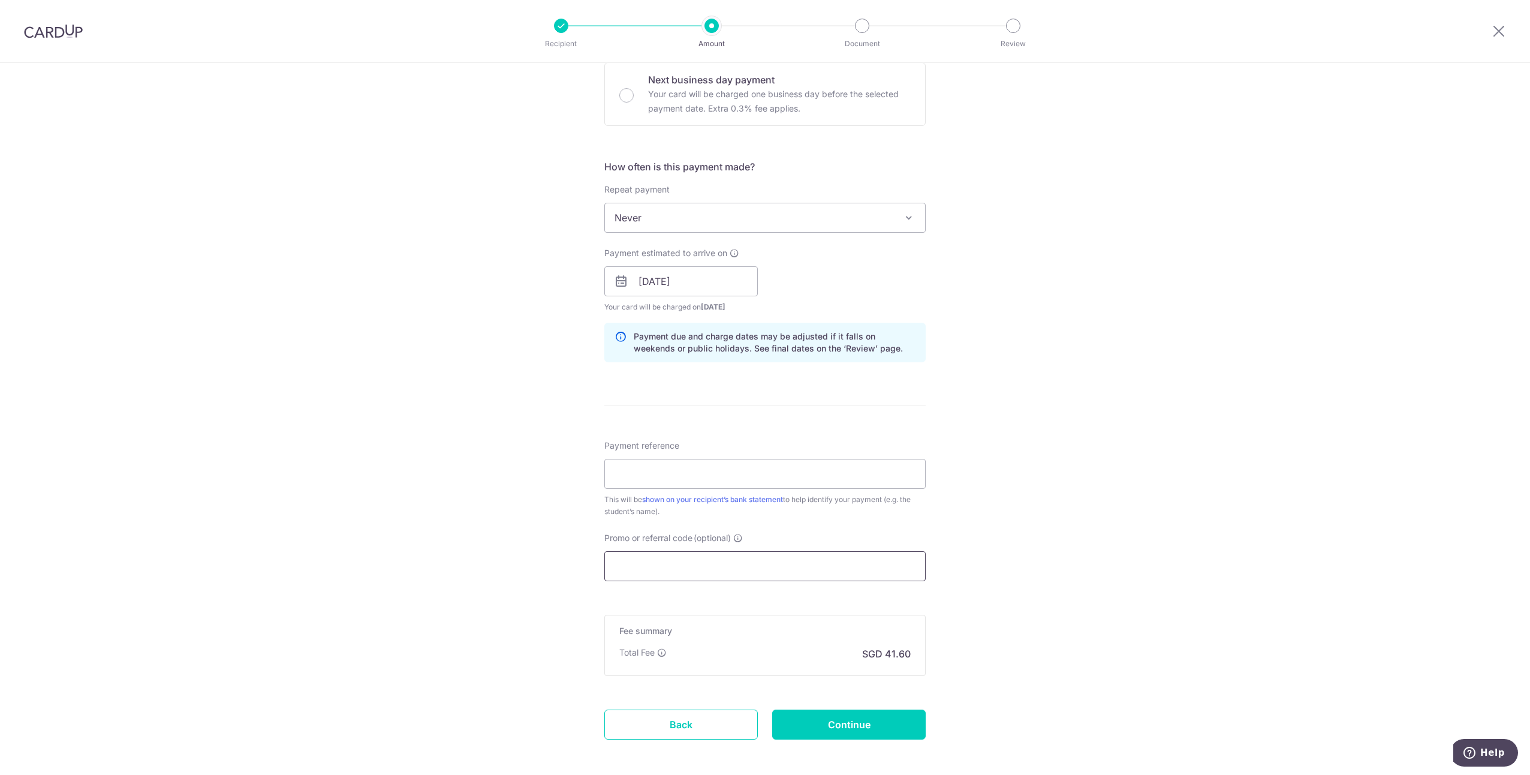
scroll to position [422, 0]
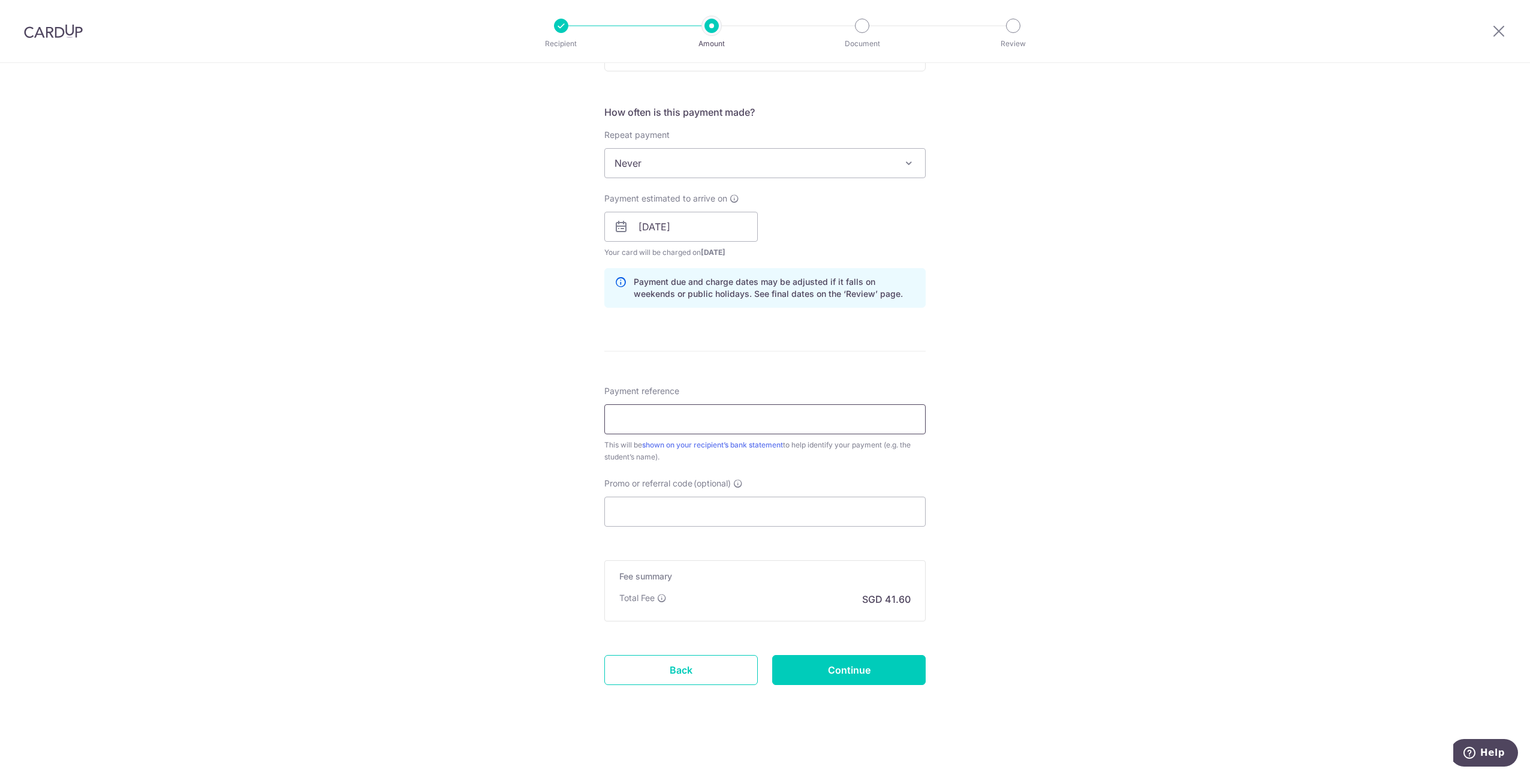
click at [709, 411] on input "Payment reference" at bounding box center [764, 419] width 321 height 30
click at [851, 658] on input "Continue" at bounding box center [848, 670] width 153 height 30
type input "Create Schedule"
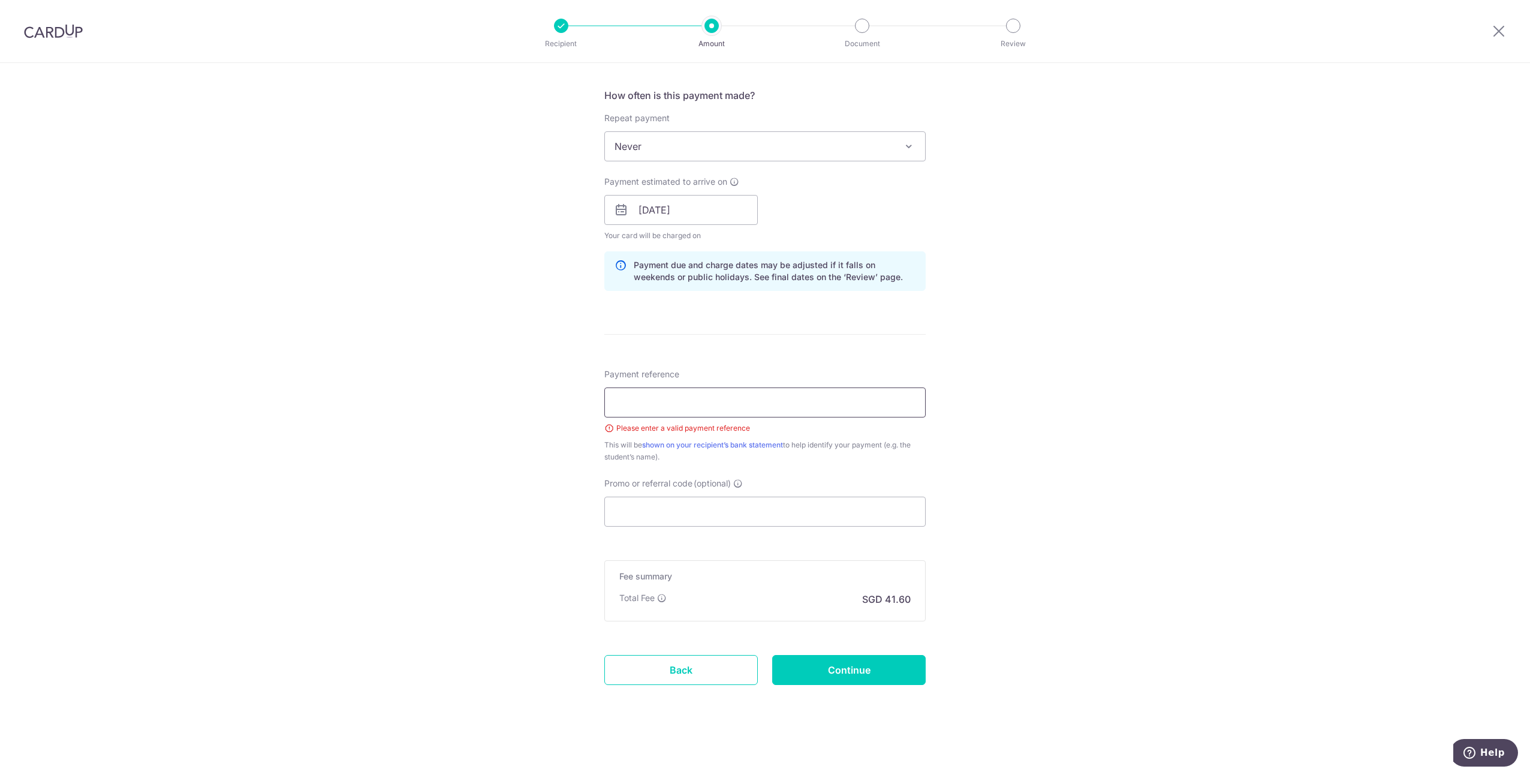
click at [718, 411] on input "Payment reference" at bounding box center [764, 402] width 321 height 30
type input "[PERSON_NAME]"
click at [878, 673] on input "Continue" at bounding box center [848, 670] width 153 height 30
type input "Create Schedule"
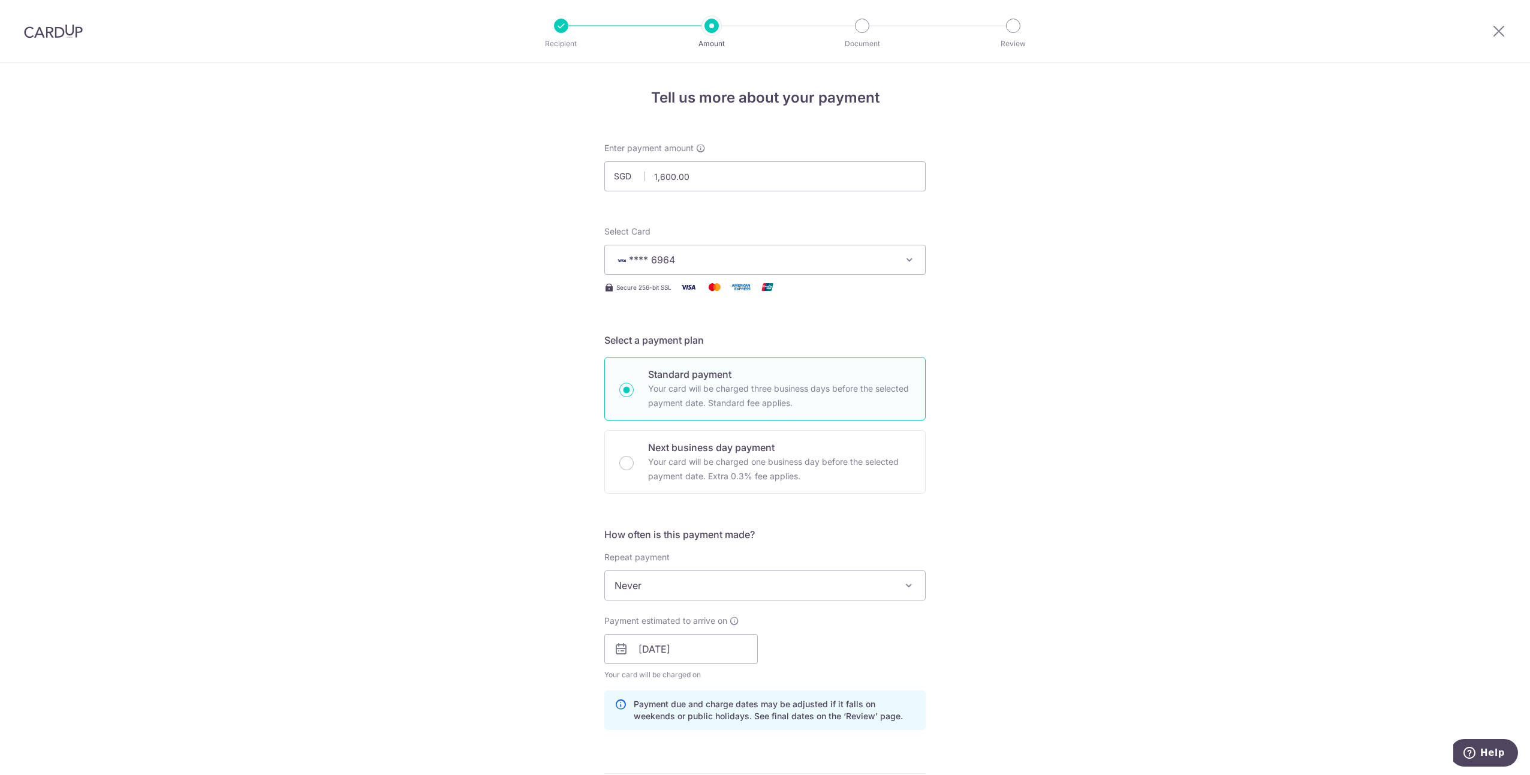
click at [70, 30] on img at bounding box center [53, 31] width 59 height 14
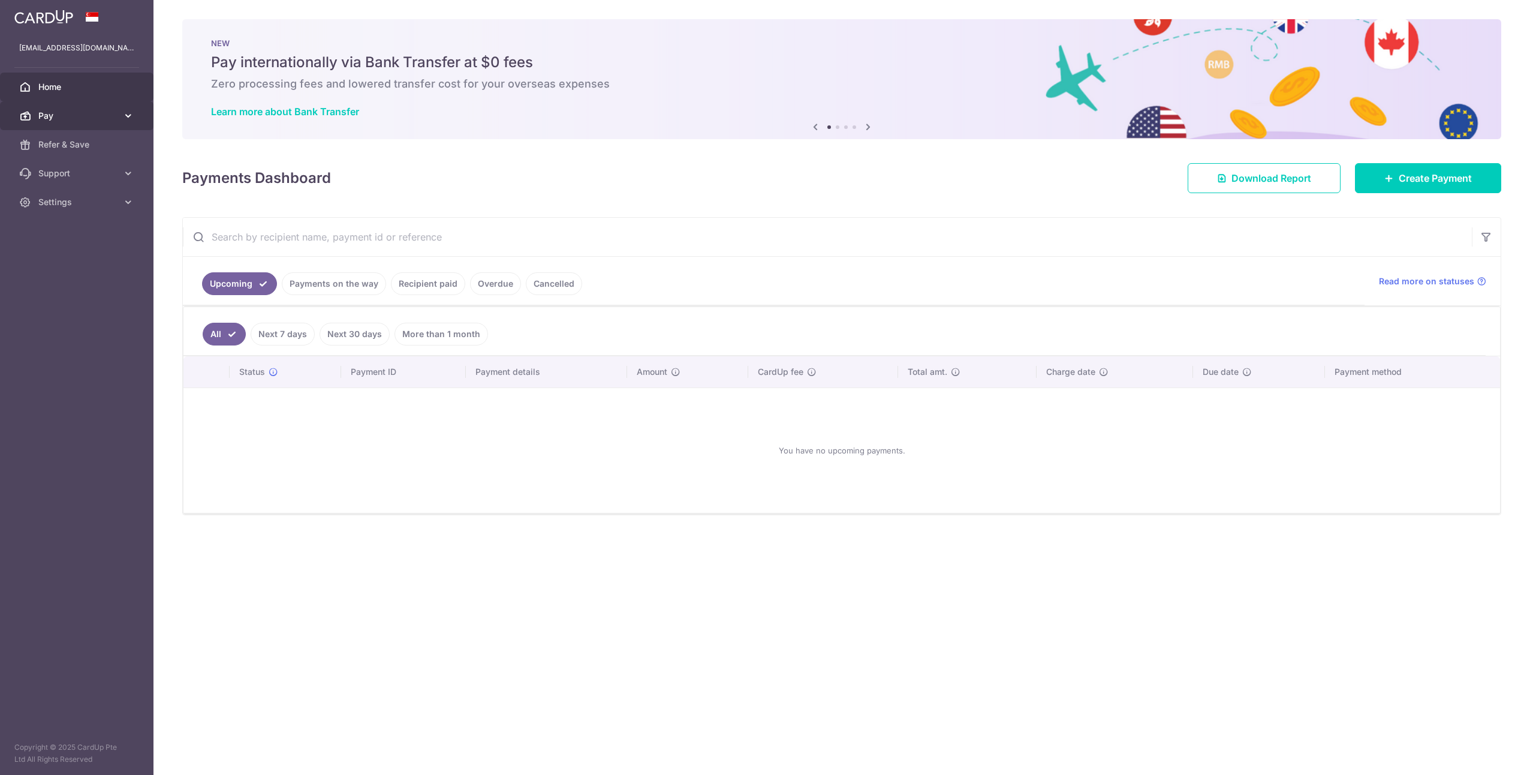
click at [107, 115] on span "Pay" at bounding box center [77, 116] width 79 height 12
click at [115, 241] on span "Refer & Save" at bounding box center [77, 246] width 79 height 12
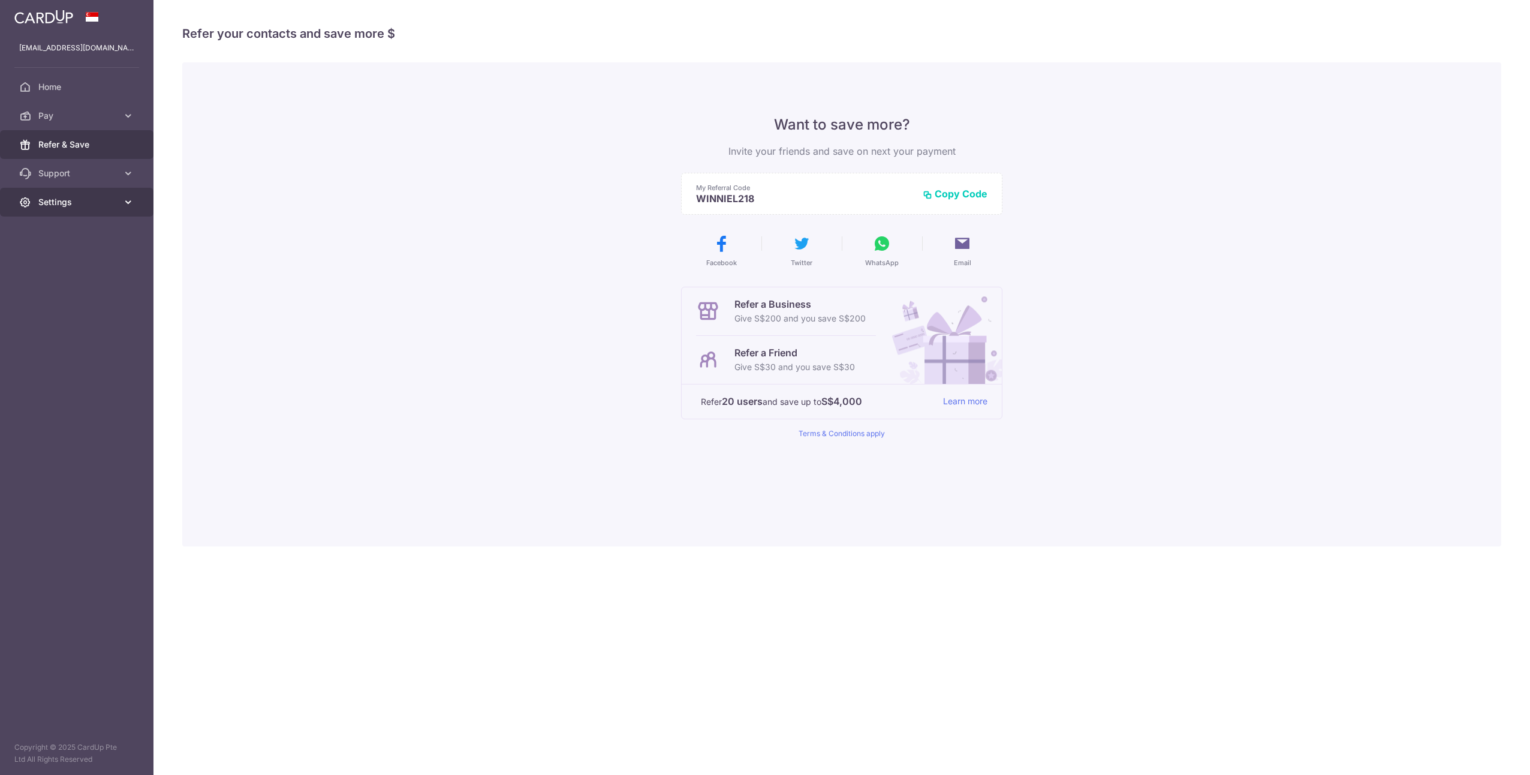
click at [85, 199] on span "Settings" at bounding box center [77, 202] width 79 height 12
click at [57, 86] on span "Home" at bounding box center [77, 87] width 79 height 12
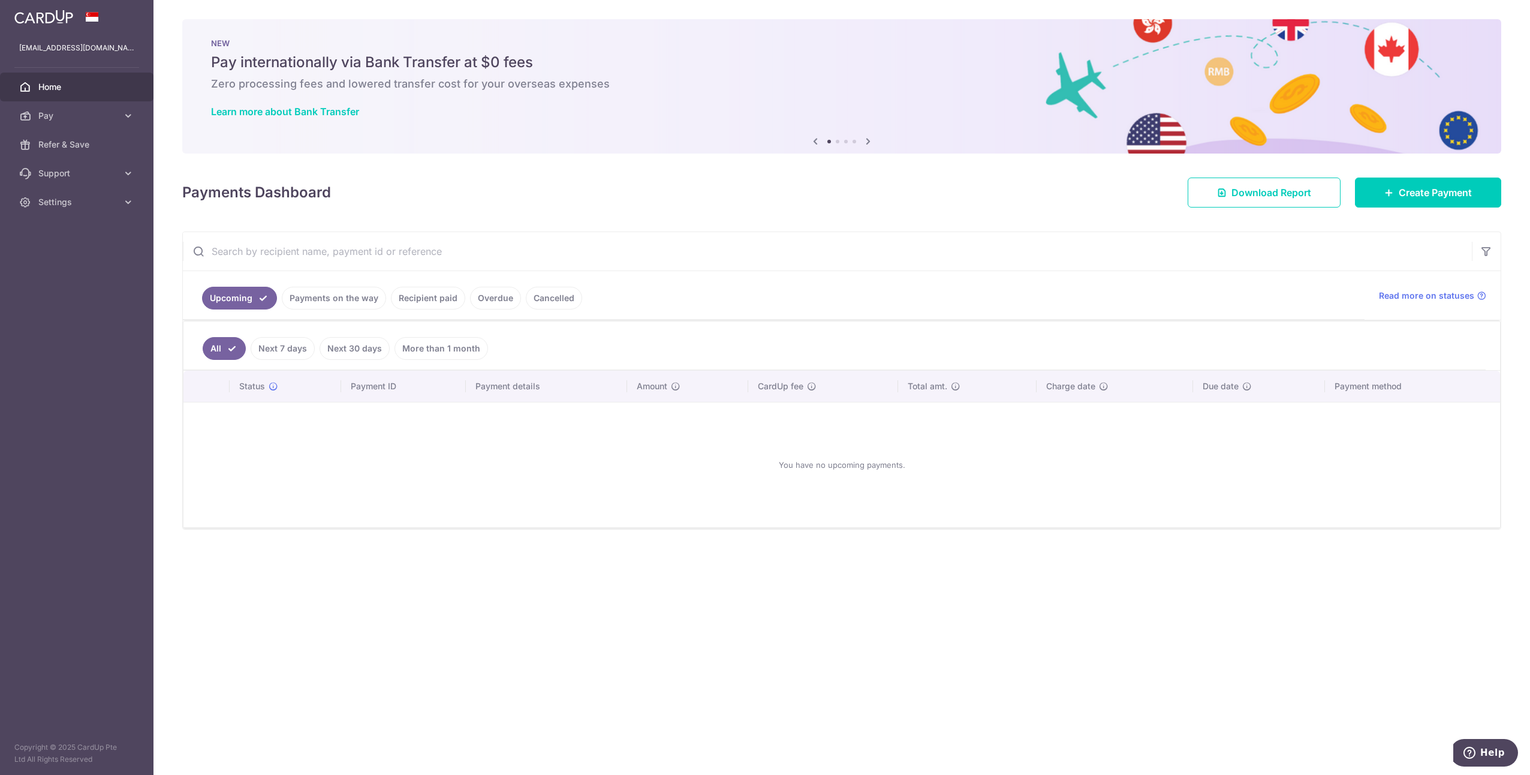
click at [865, 141] on icon at bounding box center [868, 141] width 14 height 15
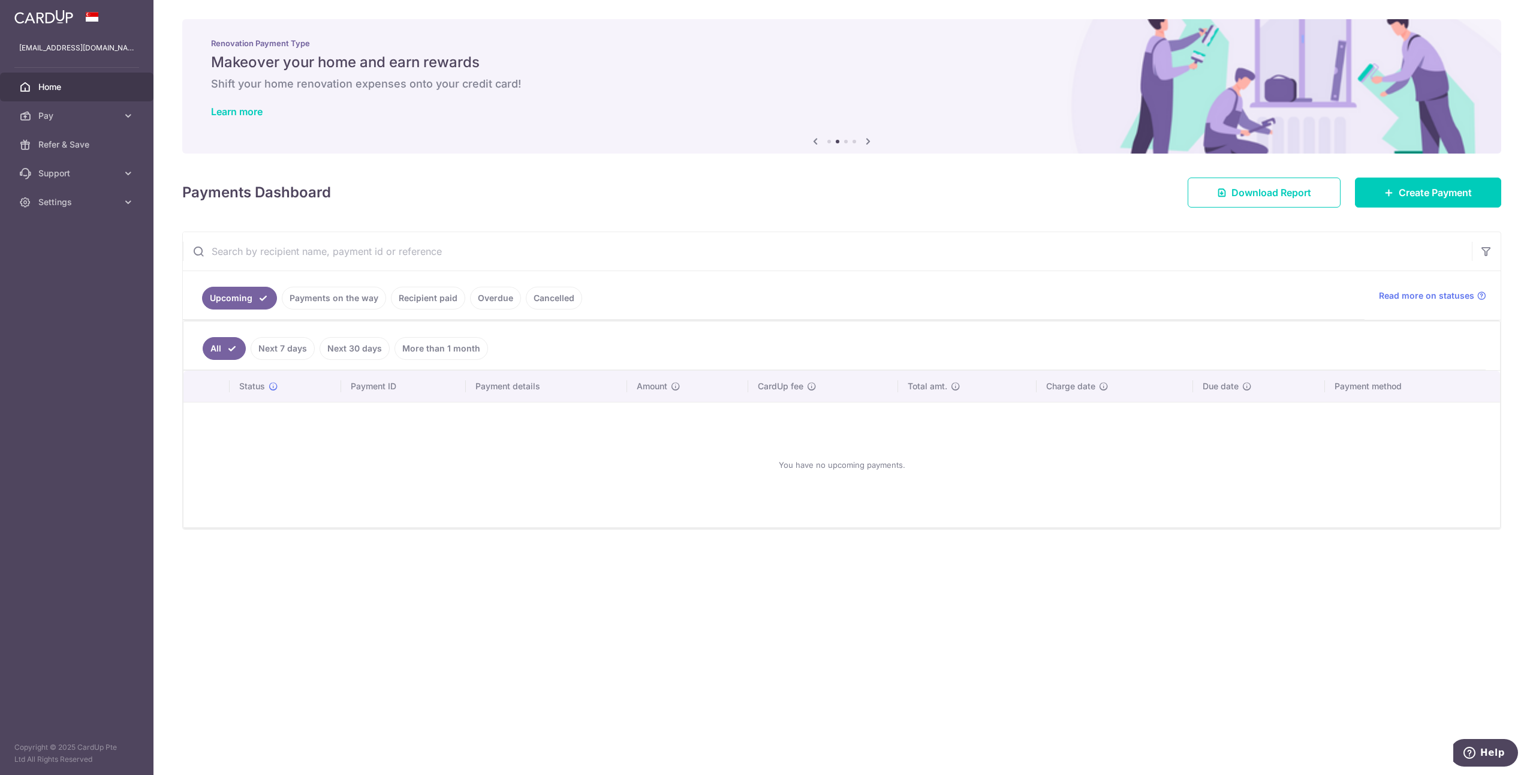
click at [865, 141] on icon at bounding box center [868, 141] width 14 height 15
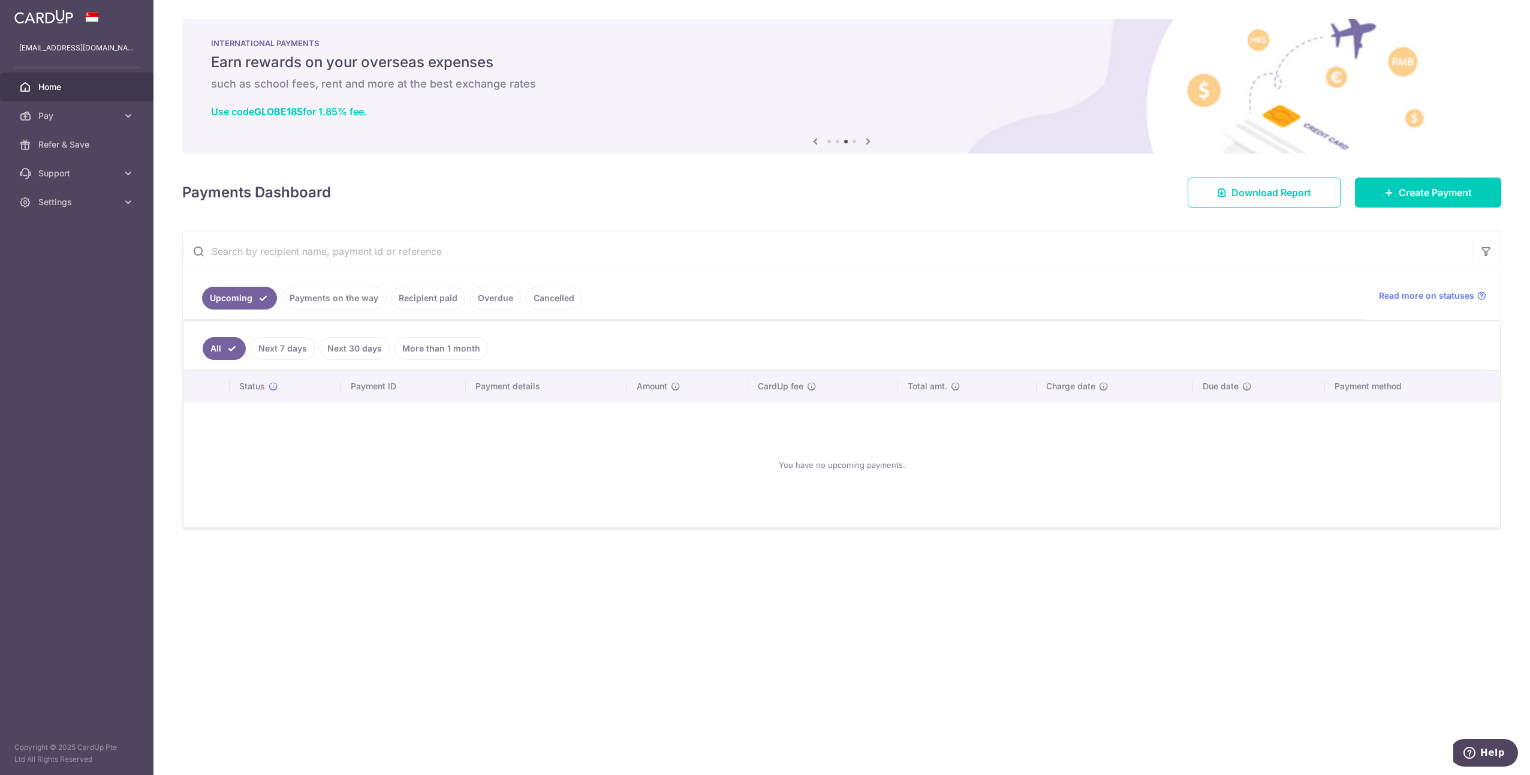
click at [865, 141] on icon at bounding box center [868, 141] width 14 height 15
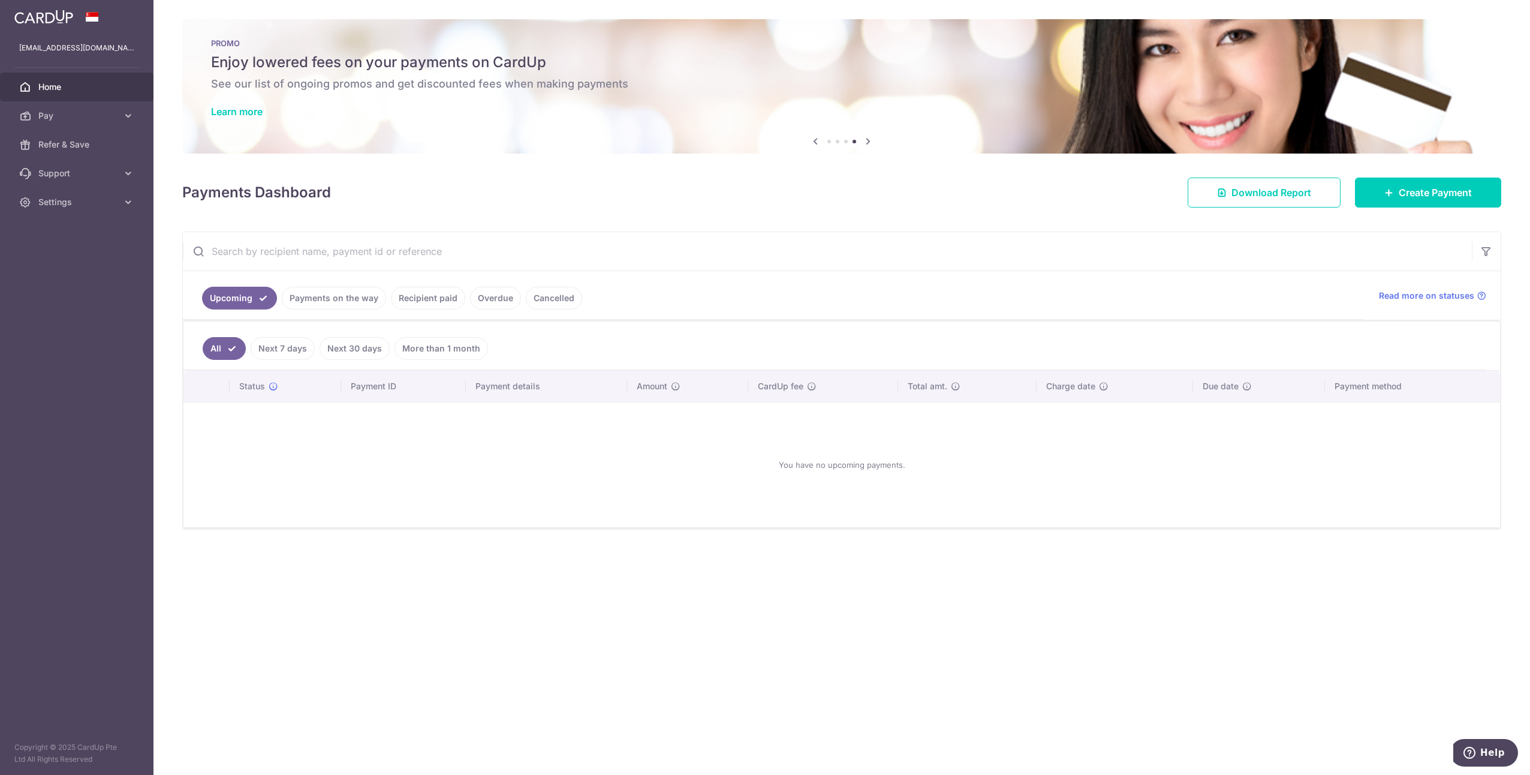
click at [214, 119] on div "PROMO Enjoy lowered fees on your payments on CardUp See our list of ongoing pro…" at bounding box center [841, 79] width 1319 height 120
click at [233, 108] on link "Learn more" at bounding box center [237, 112] width 52 height 12
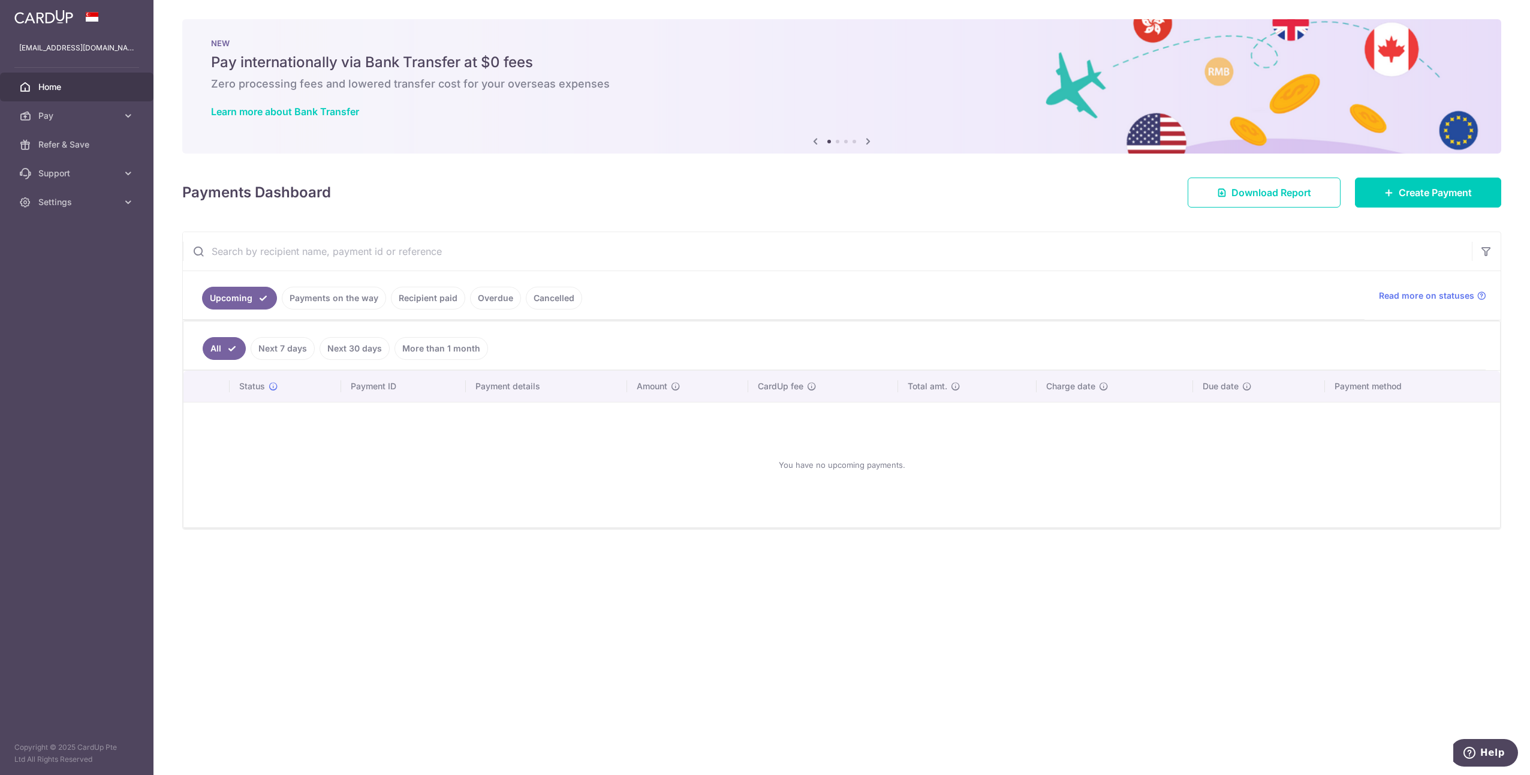
click at [341, 294] on link "Payments on the way" at bounding box center [334, 298] width 104 height 23
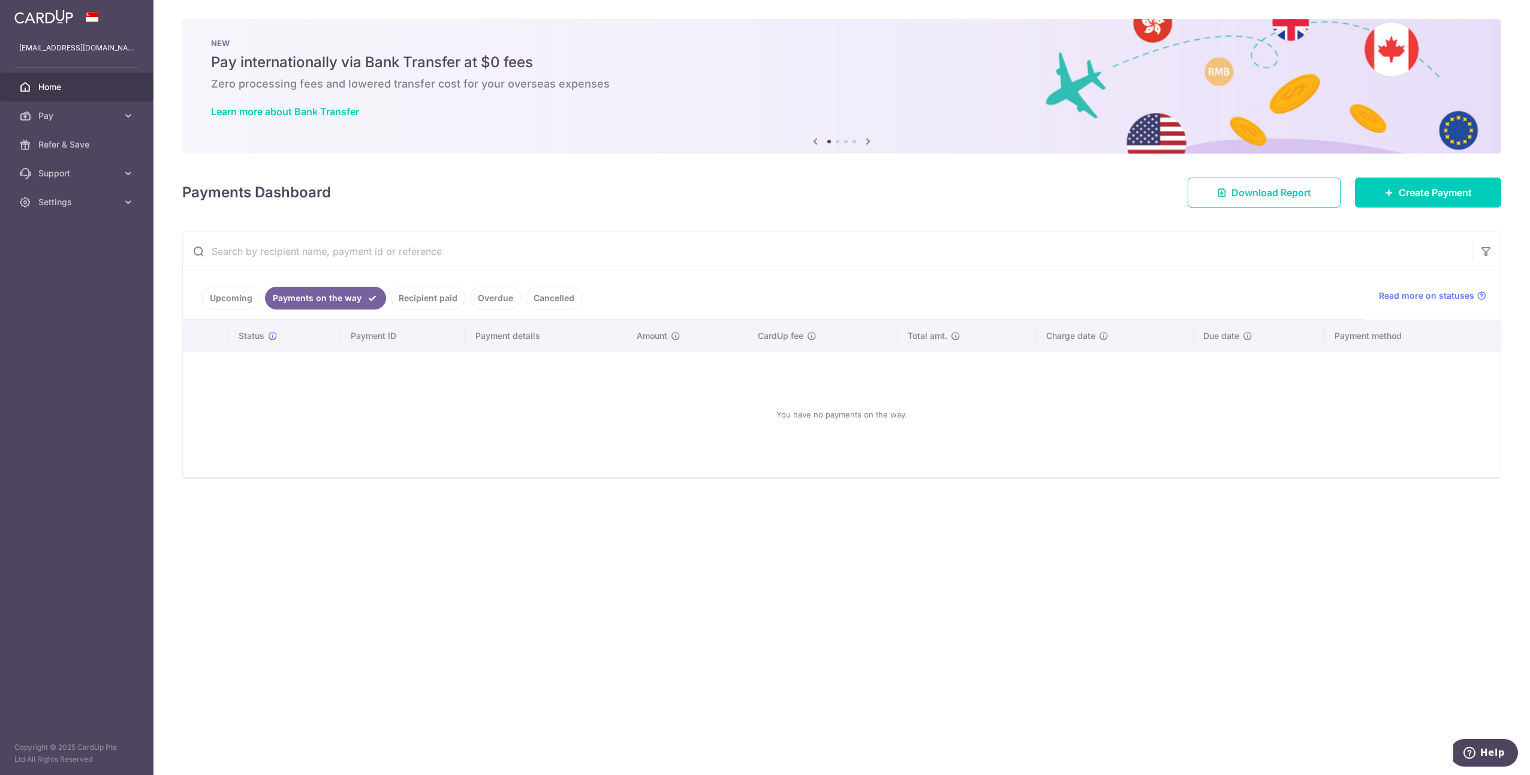
click at [475, 294] on link "Overdue" at bounding box center [495, 298] width 51 height 23
click at [398, 297] on link "Recipient paid" at bounding box center [411, 298] width 74 height 23
